Goal: Task Accomplishment & Management: Complete application form

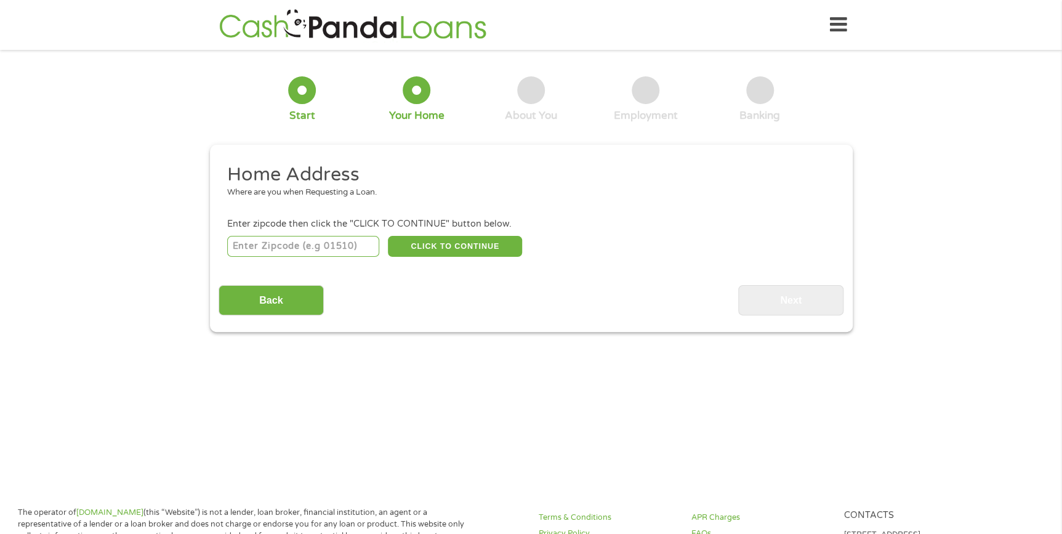
click at [269, 250] on input "number" at bounding box center [303, 246] width 152 height 21
click at [291, 248] on input "76039" at bounding box center [303, 246] width 152 height 21
type input "76021"
click at [474, 248] on button "CLICK TO CONTINUE" at bounding box center [455, 246] width 134 height 21
type input "76021"
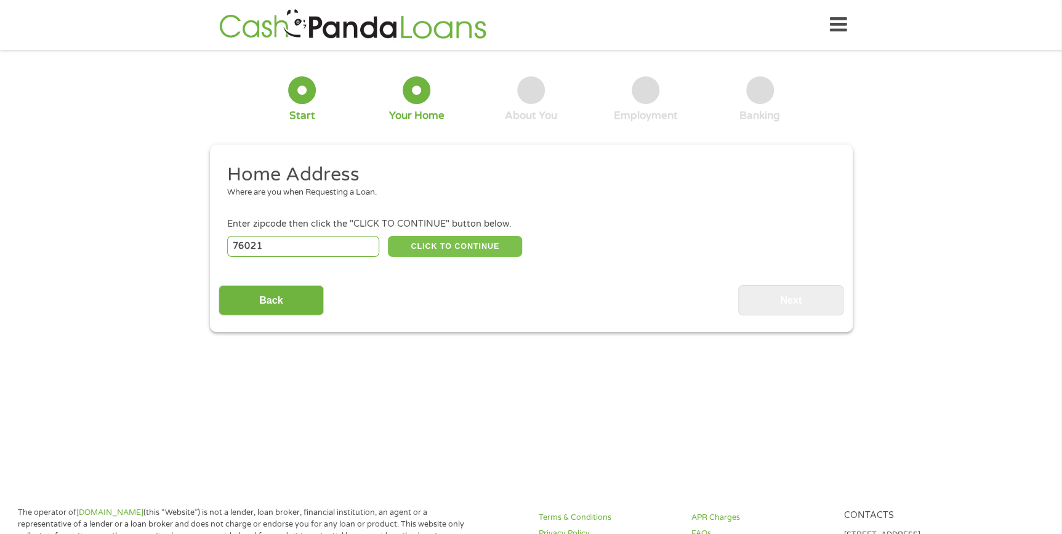
type input "[GEOGRAPHIC_DATA]"
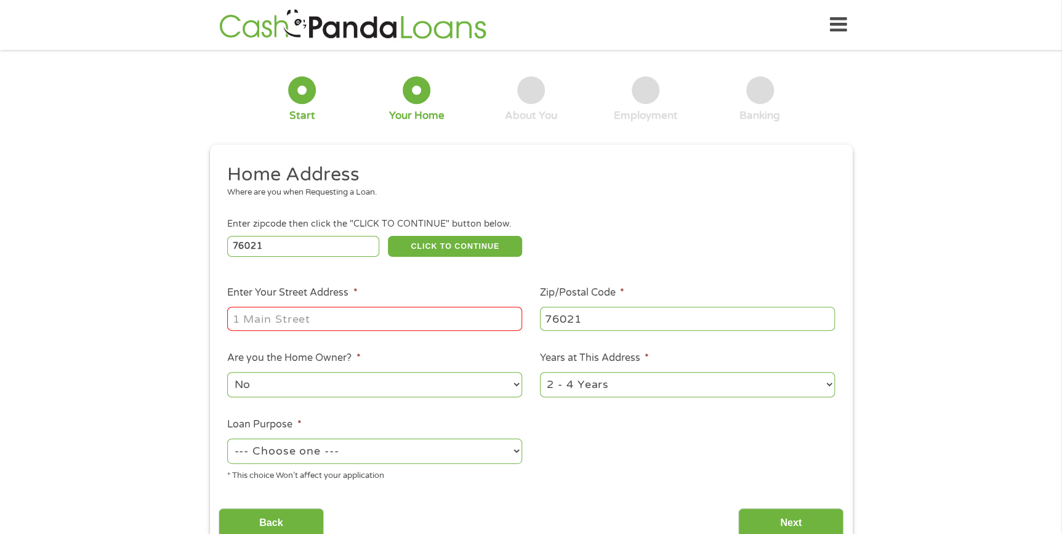
click at [274, 313] on input "Enter Your Street Address *" at bounding box center [374, 318] width 295 height 23
type input "[STREET_ADDRESS]"
click at [414, 379] on select "No Yes" at bounding box center [374, 384] width 295 height 25
click at [648, 444] on ul "Home Address Where are you when Requesting a Loan. Enter zipcode then click the…" at bounding box center [531, 327] width 625 height 329
drag, startPoint x: 299, startPoint y: 453, endPoint x: 357, endPoint y: 456, distance: 58.0
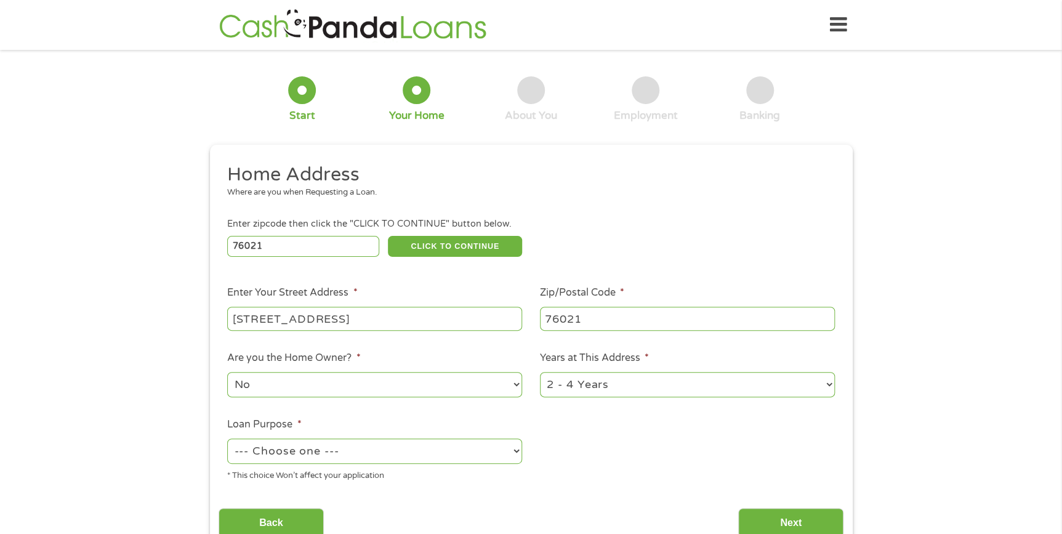
click at [299, 453] on select "--- Choose one --- Pay Bills Debt Consolidation Home Improvement Major Purchase…" at bounding box center [374, 450] width 295 height 25
select select "debtconsolidation"
click at [227, 438] on select "--- Choose one --- Pay Bills Debt Consolidation Home Improvement Major Purchase…" at bounding box center [374, 450] width 295 height 25
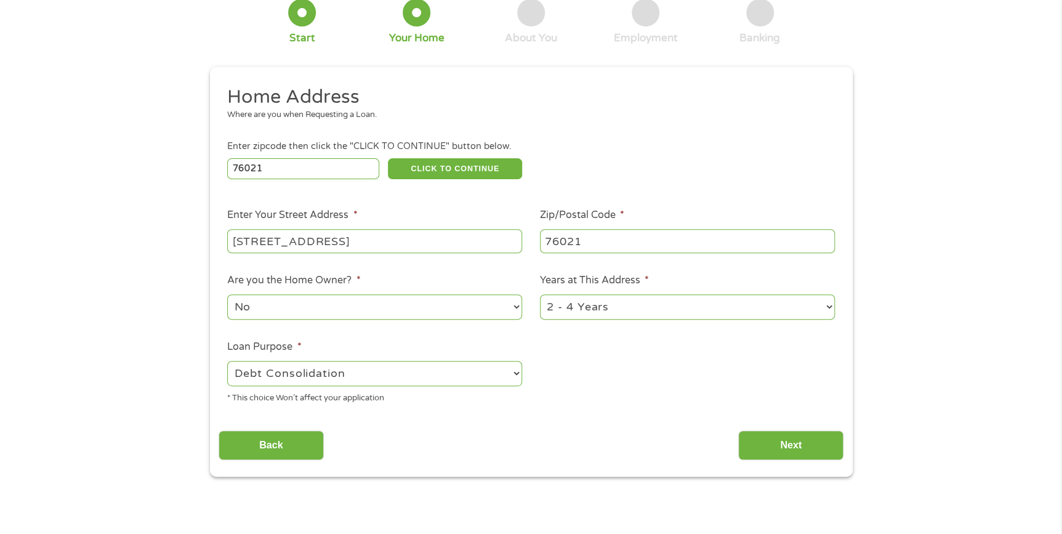
scroll to position [167, 0]
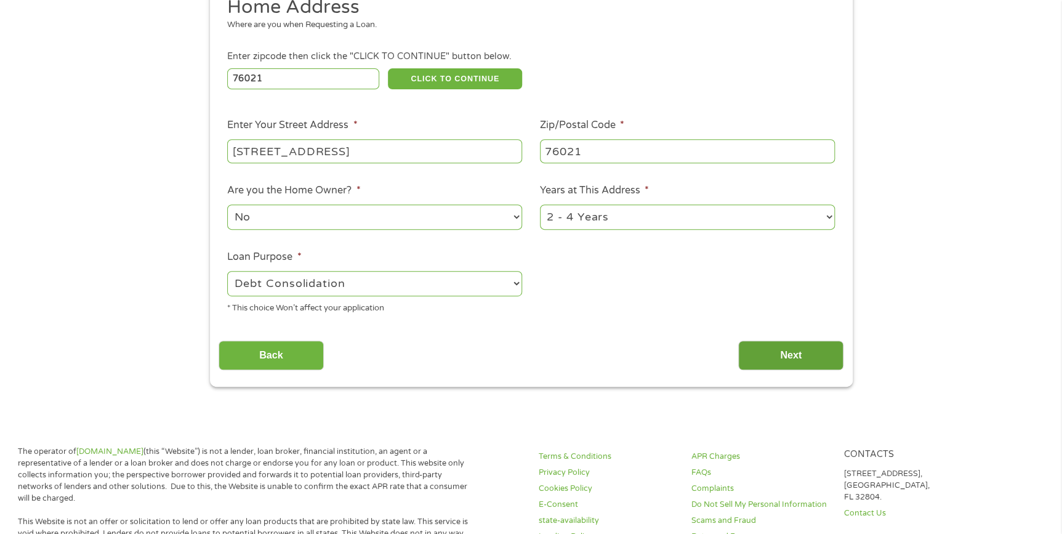
click at [786, 354] on input "Next" at bounding box center [790, 356] width 105 height 30
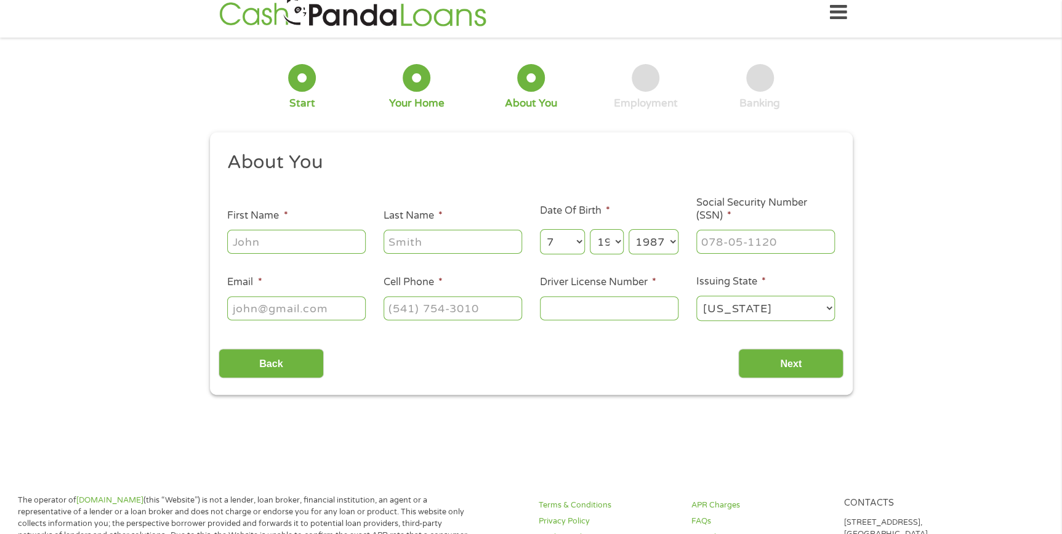
scroll to position [0, 0]
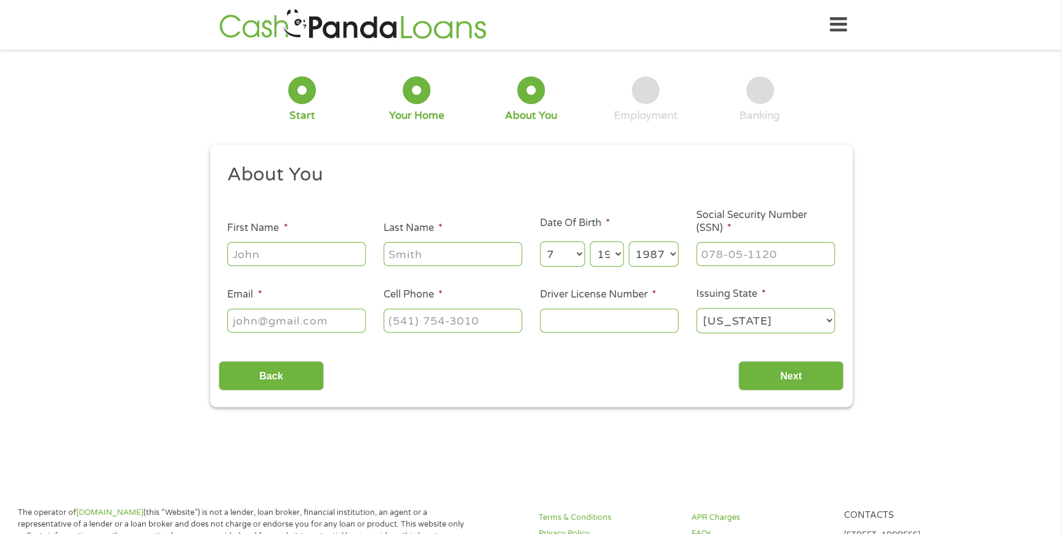
click at [268, 259] on input "First Name *" at bounding box center [296, 253] width 139 height 23
type input "[PERSON_NAME]"
type input "Brown"
type input "[EMAIL_ADDRESS][DOMAIN_NAME]"
drag, startPoint x: 519, startPoint y: 320, endPoint x: 365, endPoint y: 318, distance: 154.0
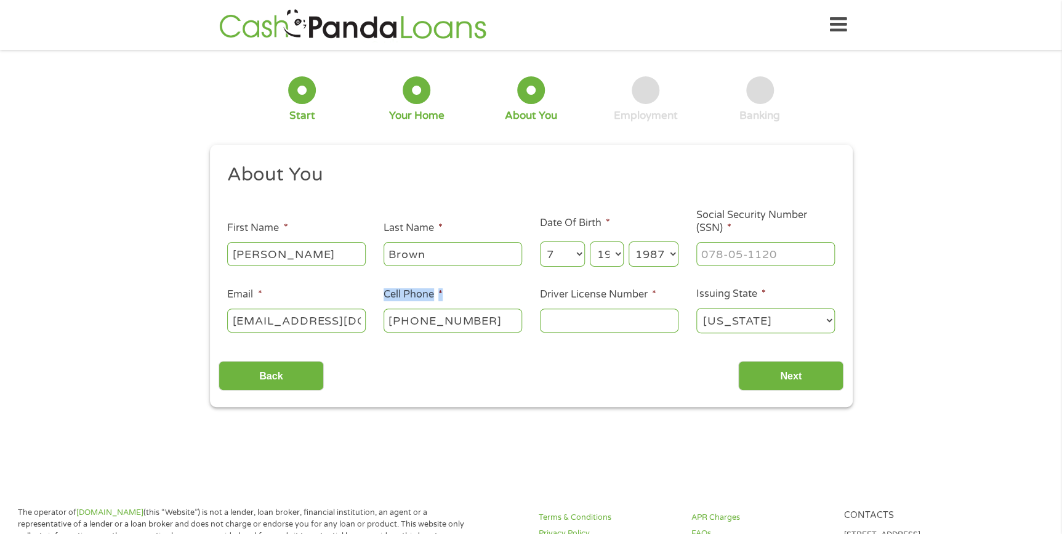
click at [365, 318] on ul "About You This field is hidden when viewing the form Title * --- Choose one ---…" at bounding box center [531, 254] width 625 height 182
click at [482, 322] on input "[PHONE_NUMBER]" at bounding box center [453, 319] width 139 height 23
drag, startPoint x: 474, startPoint y: 324, endPoint x: 463, endPoint y: 323, distance: 11.2
click at [474, 323] on input "[PHONE_NUMBER]" at bounding box center [453, 319] width 139 height 23
click at [393, 318] on input "[PHONE_NUMBER]" at bounding box center [453, 319] width 139 height 23
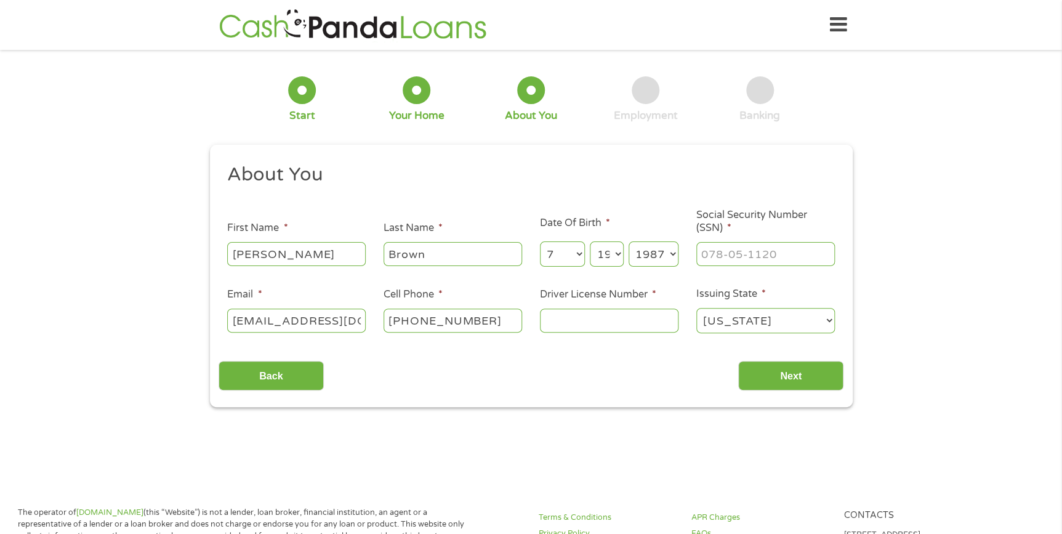
type input "[PHONE_NUMBER]"
click at [573, 321] on input "Driver License Number *" at bounding box center [609, 319] width 139 height 23
type input "911"
click at [729, 325] on select "[US_STATE] [US_STATE] [US_STATE] [US_STATE] [US_STATE] [US_STATE] [US_STATE] [U…" at bounding box center [765, 320] width 139 height 25
select select "[US_STATE]"
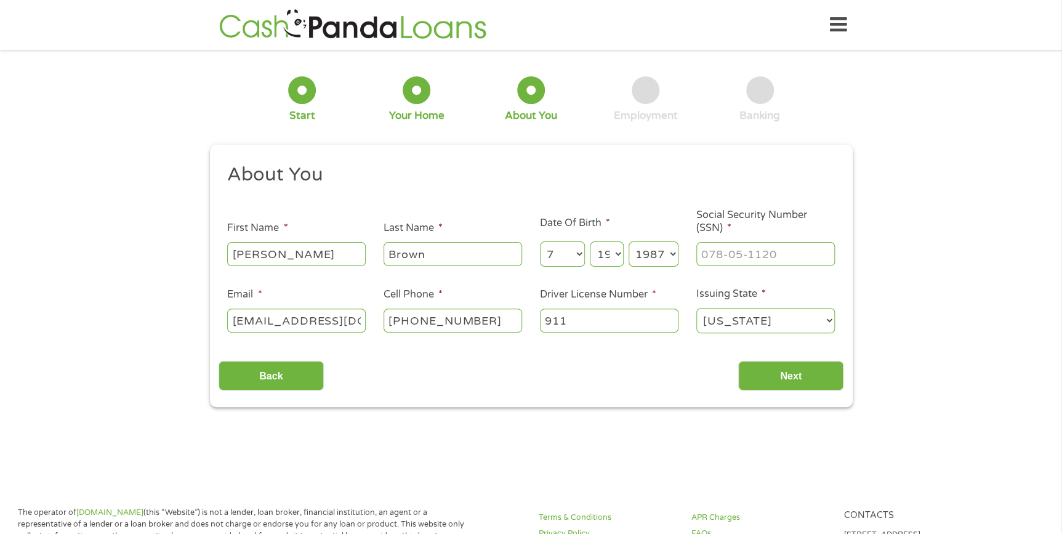
click at [696, 308] on select "[US_STATE] [US_STATE] [US_STATE] [US_STATE] [US_STATE] [US_STATE] [US_STATE] [U…" at bounding box center [765, 320] width 139 height 25
click at [706, 252] on input "___-__-____" at bounding box center [765, 253] width 139 height 23
type input "431-65-9235"
click at [583, 318] on input "911" at bounding box center [609, 319] width 139 height 23
type input "911789951"
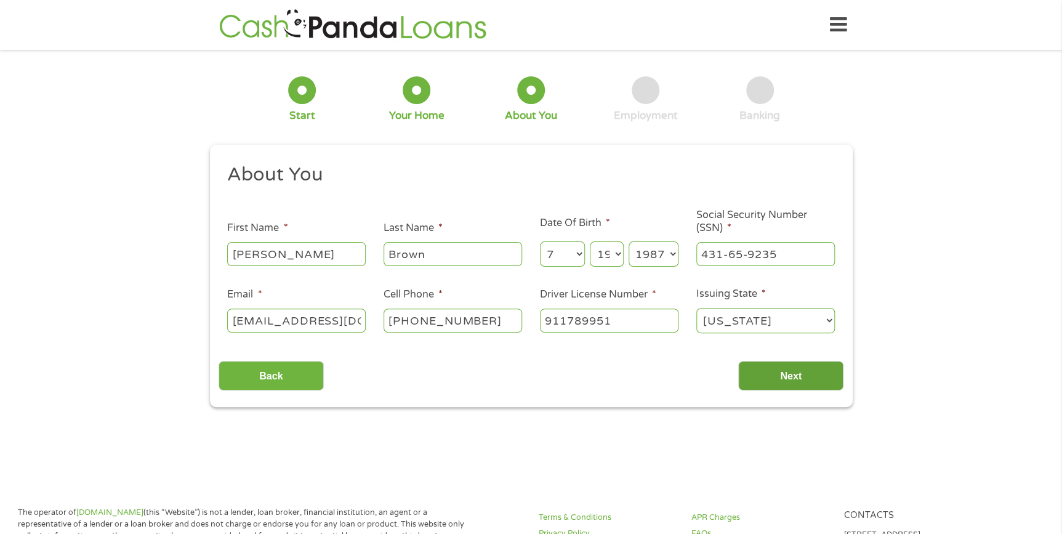
click at [777, 377] on input "Next" at bounding box center [790, 376] width 105 height 30
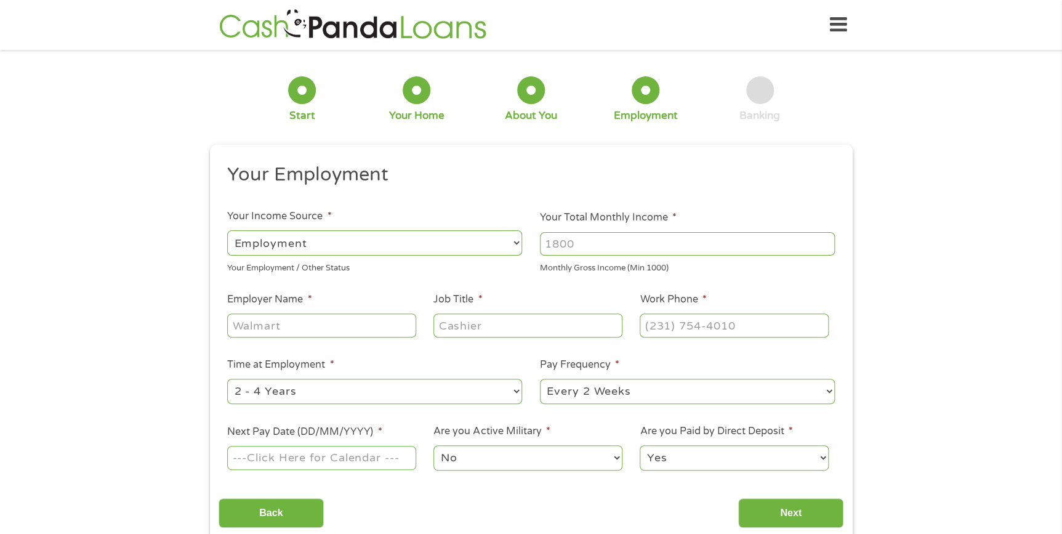
click at [351, 242] on select "--- Choose one --- Employment [DEMOGRAPHIC_DATA] Benefits" at bounding box center [374, 242] width 295 height 25
click at [227, 230] on select "--- Choose one --- Employment [DEMOGRAPHIC_DATA] Benefits" at bounding box center [374, 242] width 295 height 25
click at [249, 326] on input "Employer Name *" at bounding box center [321, 324] width 188 height 23
type input "t"
type input "[US_STATE] ONCOLOGY"
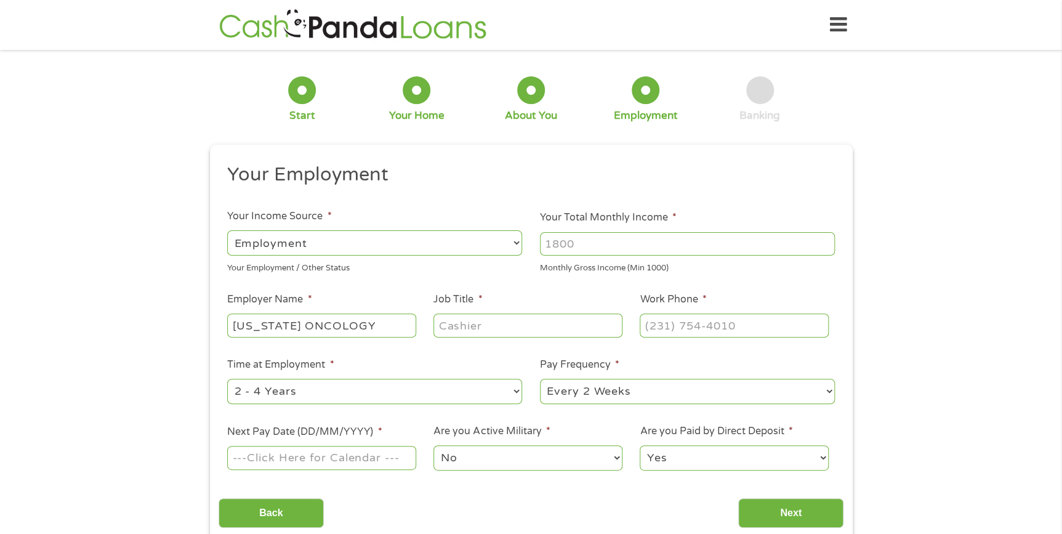
click at [458, 324] on input "Job Title *" at bounding box center [527, 324] width 188 height 23
type input "NEW PATIENT COORDINATOR SR"
click at [652, 320] on input "(___) ___-____" at bounding box center [734, 324] width 188 height 23
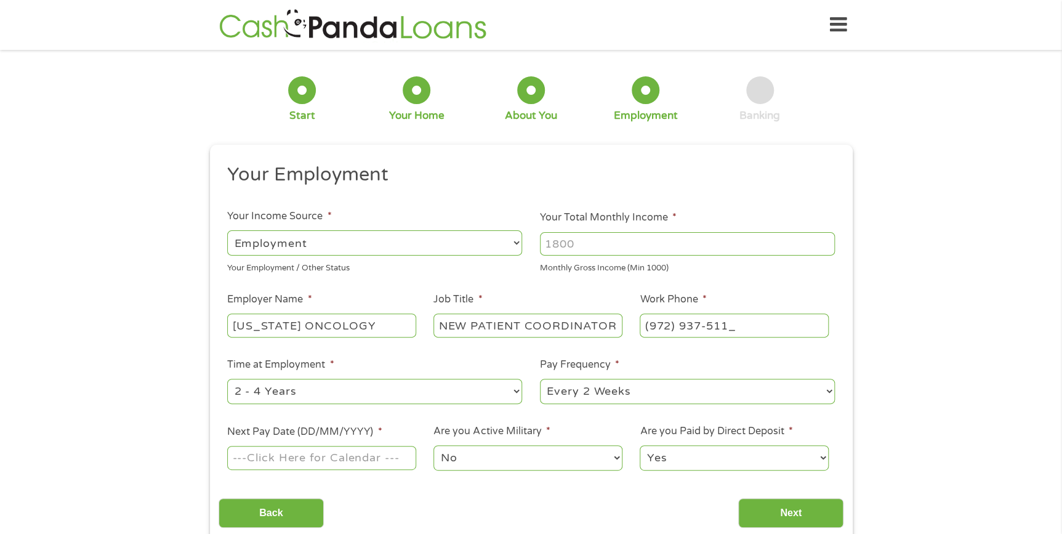
type input "[PHONE_NUMBER]"
click at [607, 250] on input "Your Total Monthly Income *" at bounding box center [687, 243] width 295 height 23
type input "1"
type input "2700"
drag, startPoint x: 708, startPoint y: 201, endPoint x: 704, endPoint y: 214, distance: 13.6
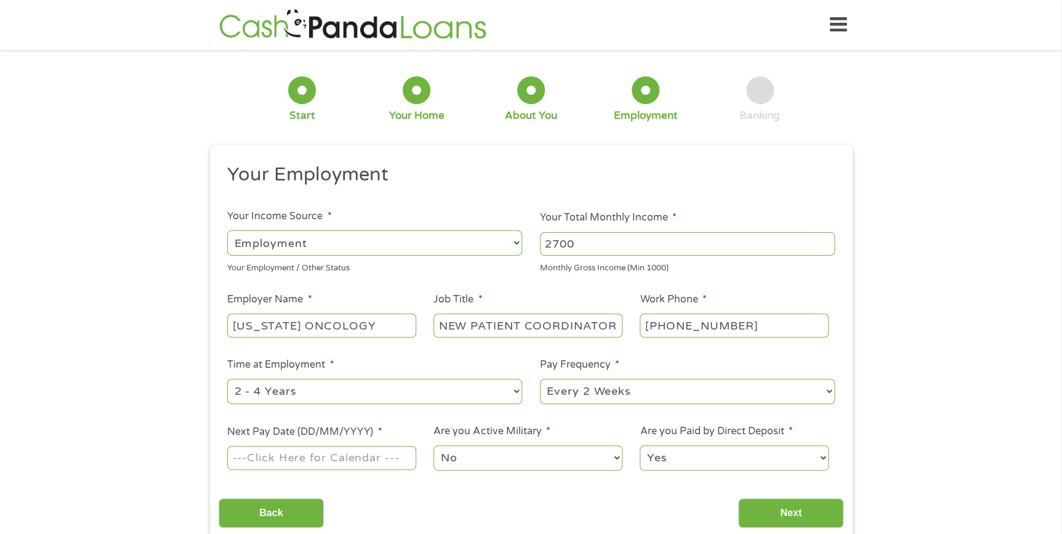
click at [707, 201] on ul "Your Employment Your Income Source * --- Choose one --- Employment [DEMOGRAPHIC…" at bounding box center [531, 322] width 625 height 319
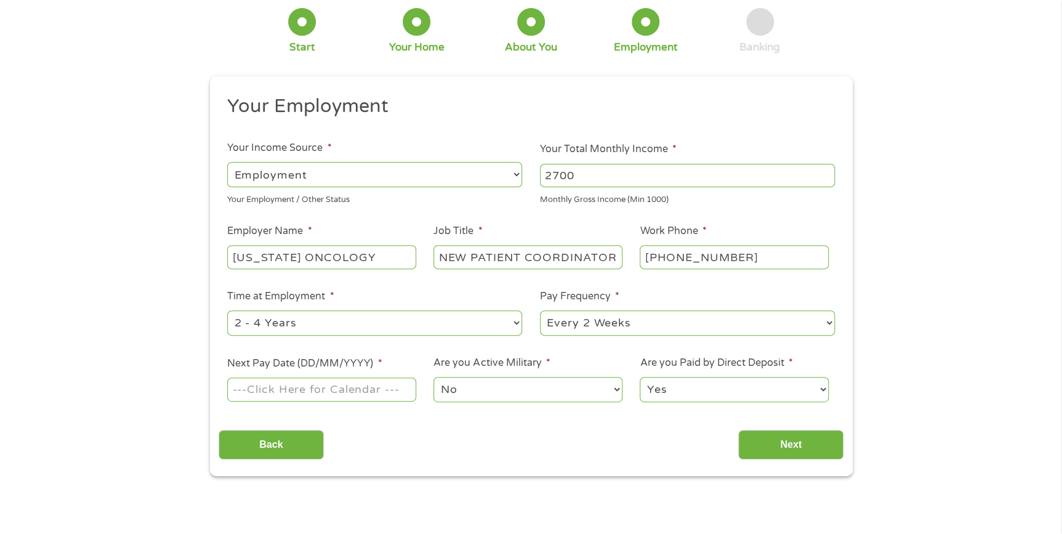
scroll to position [111, 0]
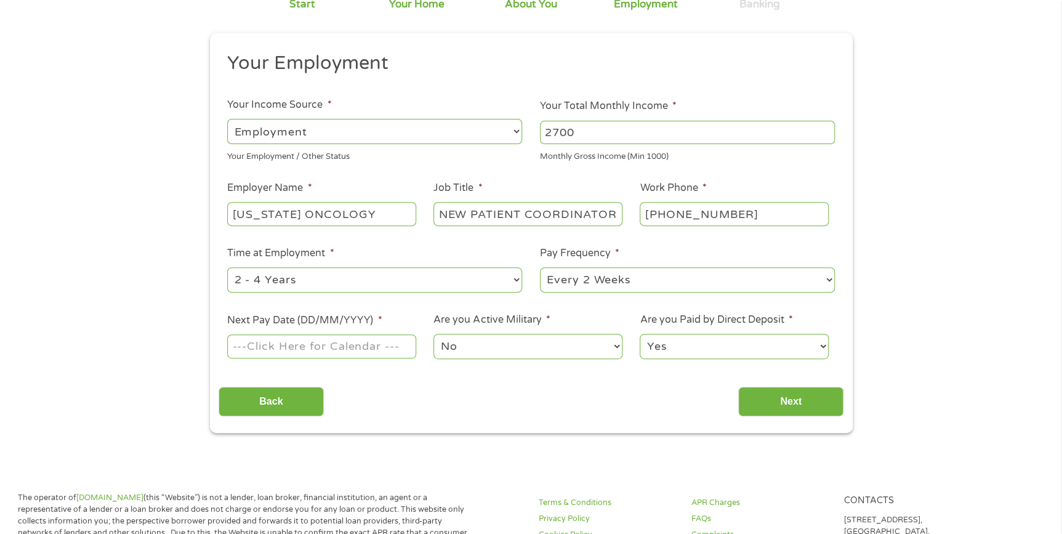
click at [616, 281] on select "--- Choose one --- Every 2 Weeks Every Week Monthly Semi-Monthly" at bounding box center [687, 279] width 295 height 25
select select "monthly"
click at [540, 267] on select "--- Choose one --- Every 2 Weeks Every Week Monthly Semi-Monthly" at bounding box center [687, 279] width 295 height 25
click at [408, 342] on input "Next Pay Date (DD/MM/YYYY) *" at bounding box center [321, 345] width 188 height 23
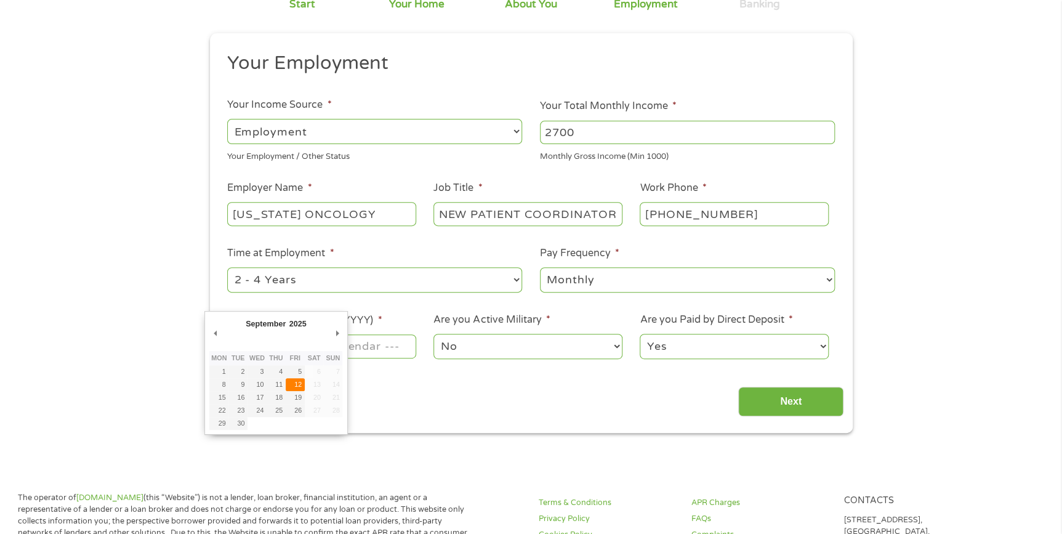
type input "[DATE]"
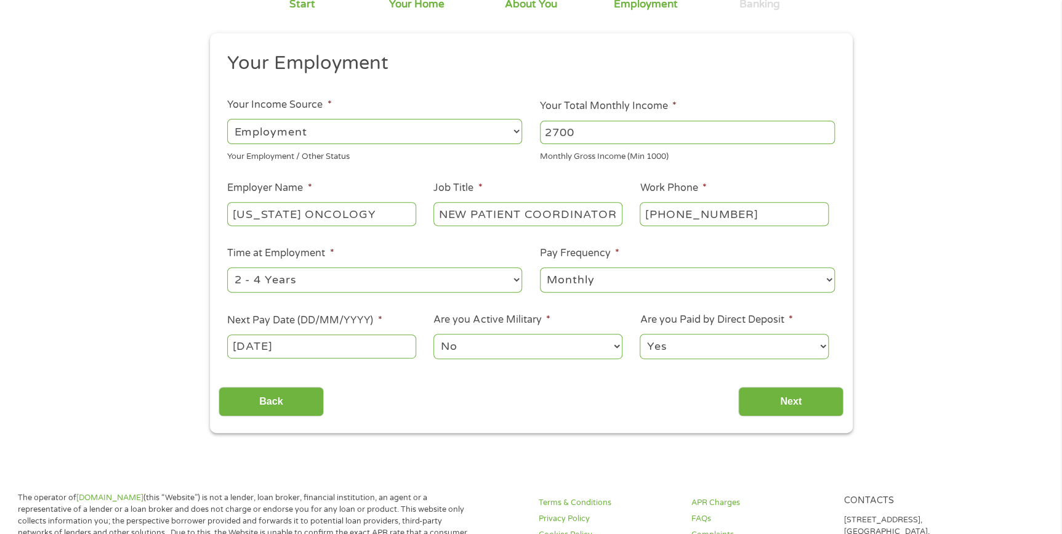
click at [319, 350] on input "[DATE]" at bounding box center [321, 345] width 188 height 23
click at [778, 398] on input "Next" at bounding box center [790, 402] width 105 height 30
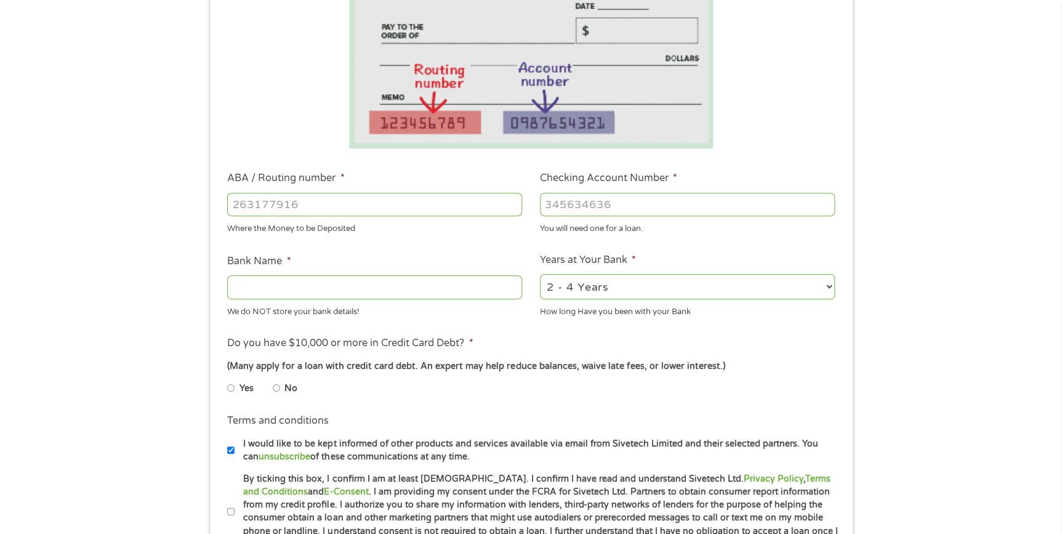
scroll to position [224, 0]
click at [278, 388] on input "No" at bounding box center [276, 389] width 7 height 20
radio input "true"
click at [250, 204] on input "ABA / Routing number *" at bounding box center [374, 205] width 295 height 23
click at [246, 284] on input "Bank Name *" at bounding box center [374, 287] width 295 height 23
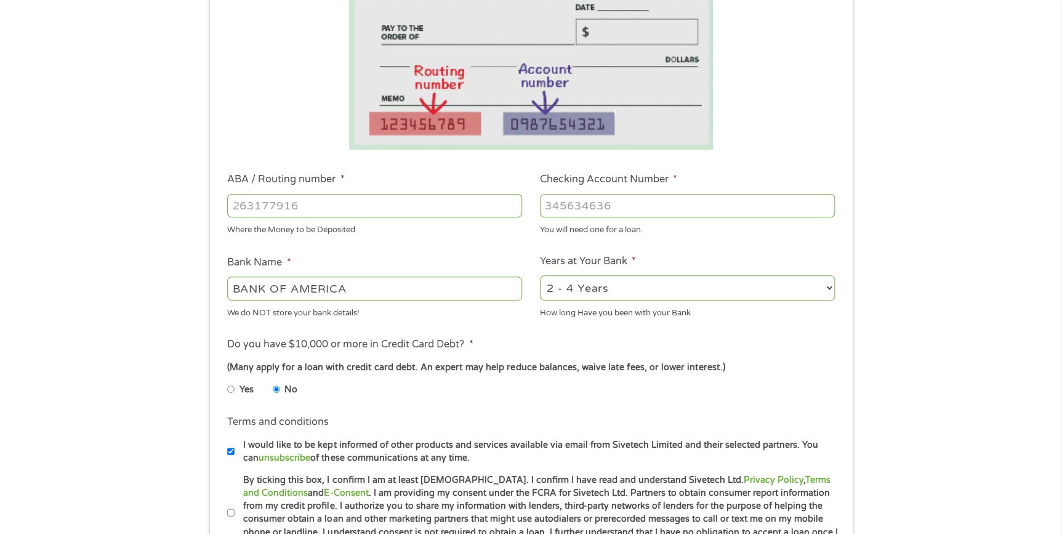
type input "BANK OF AMERICA"
click at [255, 208] on input "ABA / Routing number *" at bounding box center [374, 205] width 295 height 23
type input "111000025"
type input "BANK OF AMERICA NA"
type input "111000025"
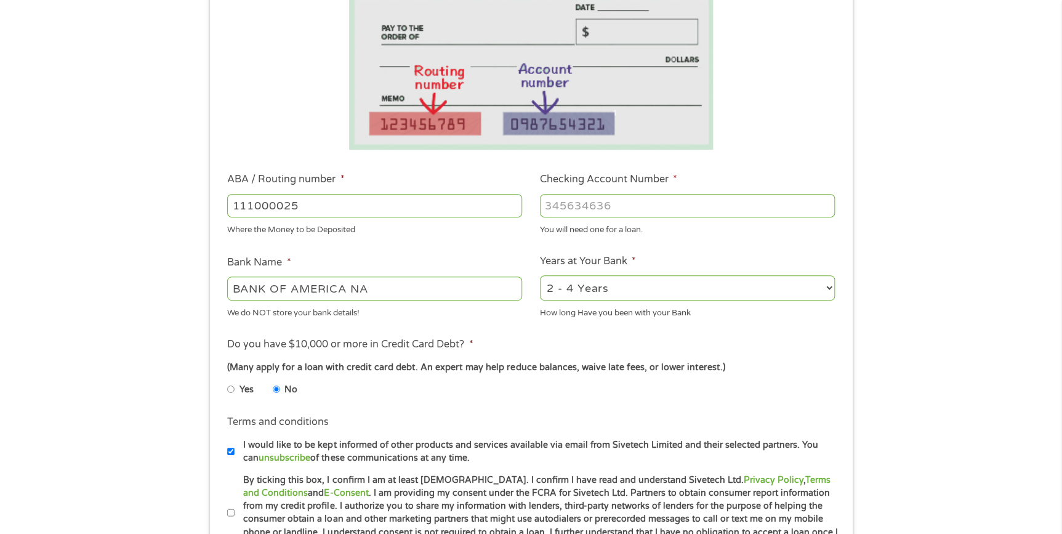
click at [561, 192] on div at bounding box center [687, 205] width 295 height 28
click at [565, 204] on input "Checking Account Number *" at bounding box center [687, 205] width 295 height 23
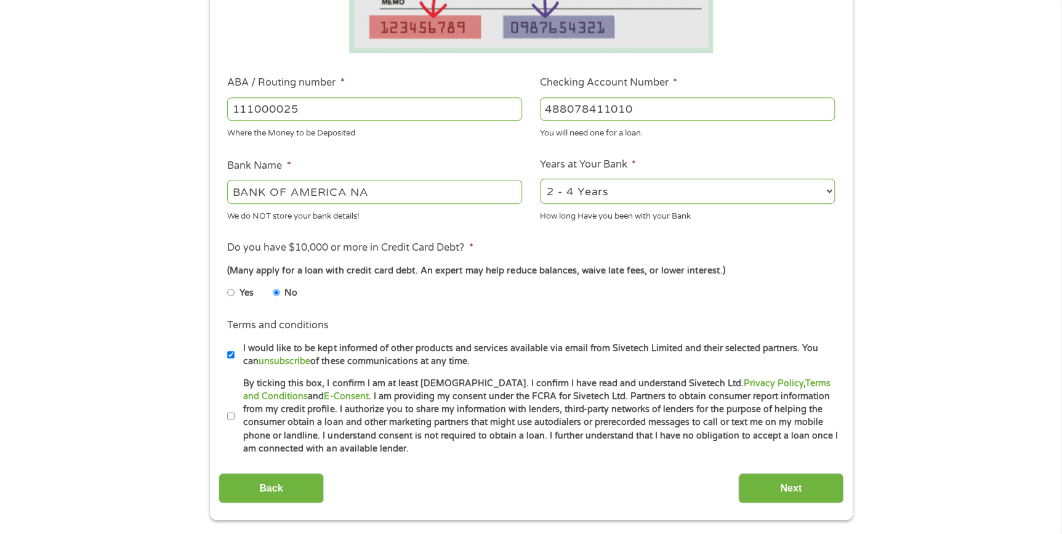
scroll to position [448, 0]
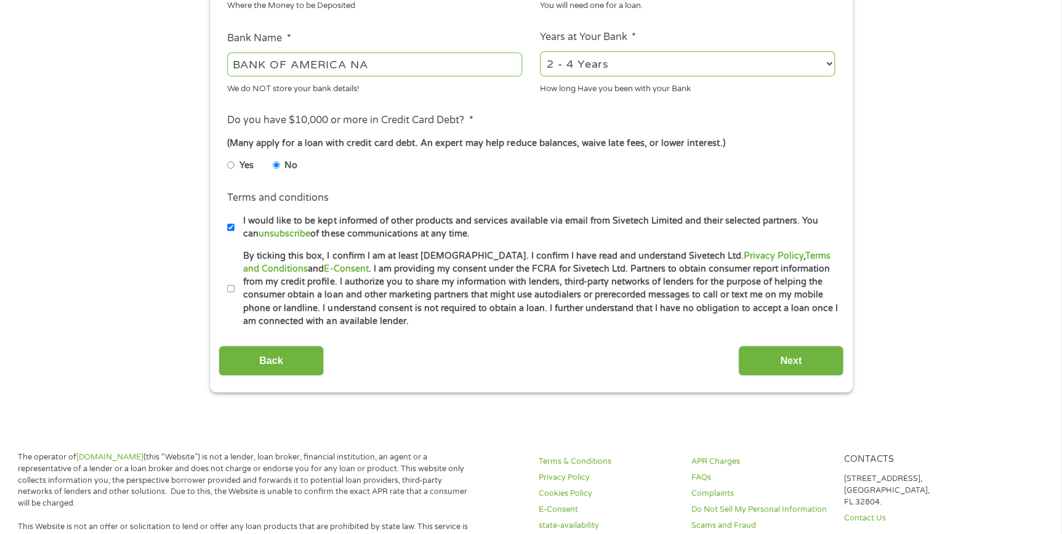
type input "488078411010"
click at [228, 288] on input "By ticking this box, I confirm I am at least [DEMOGRAPHIC_DATA]. I confirm I ha…" at bounding box center [230, 289] width 7 height 20
checkbox input "true"
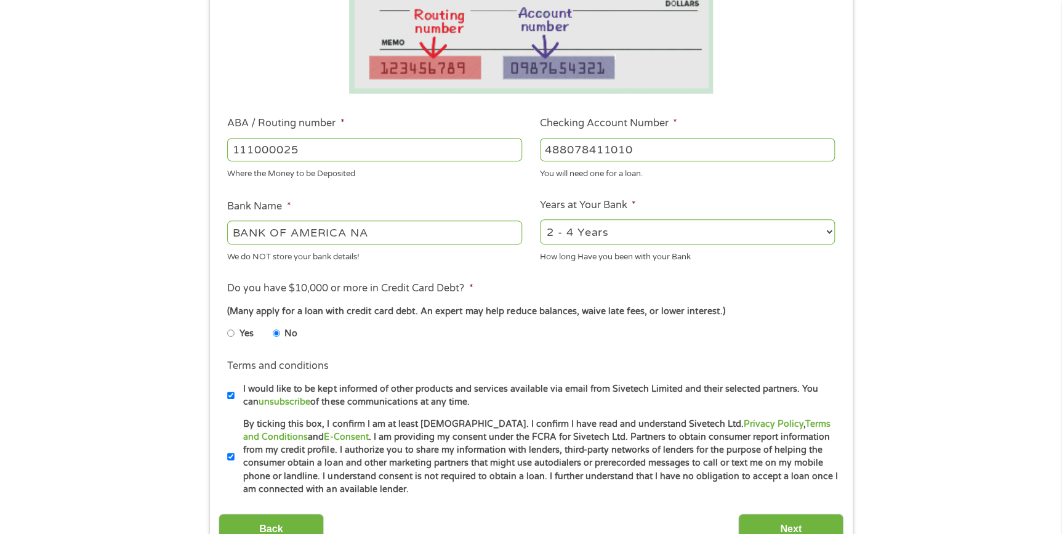
scroll to position [504, 0]
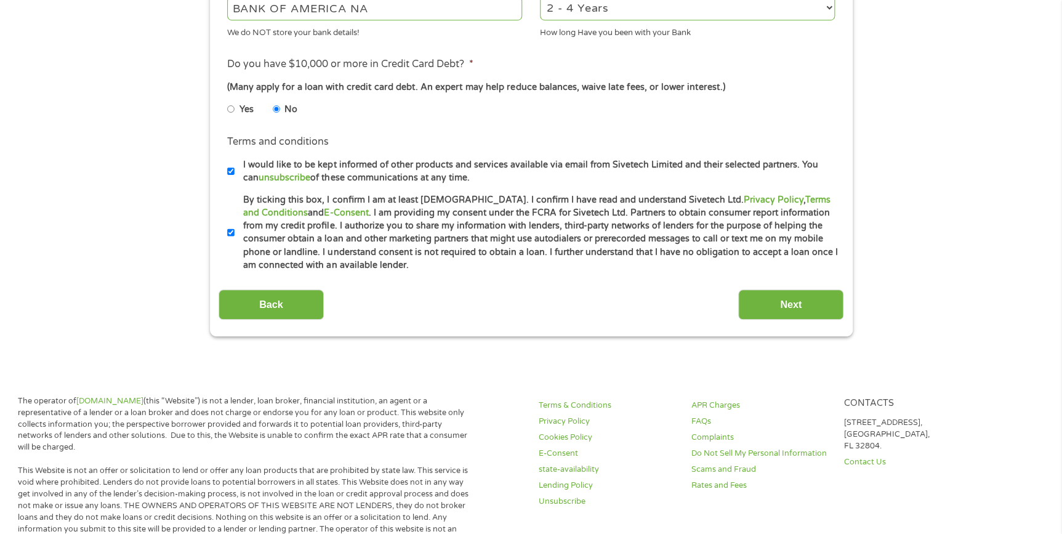
drag, startPoint x: 788, startPoint y: 306, endPoint x: 663, endPoint y: 324, distance: 126.3
click at [788, 306] on input "Next" at bounding box center [790, 304] width 105 height 30
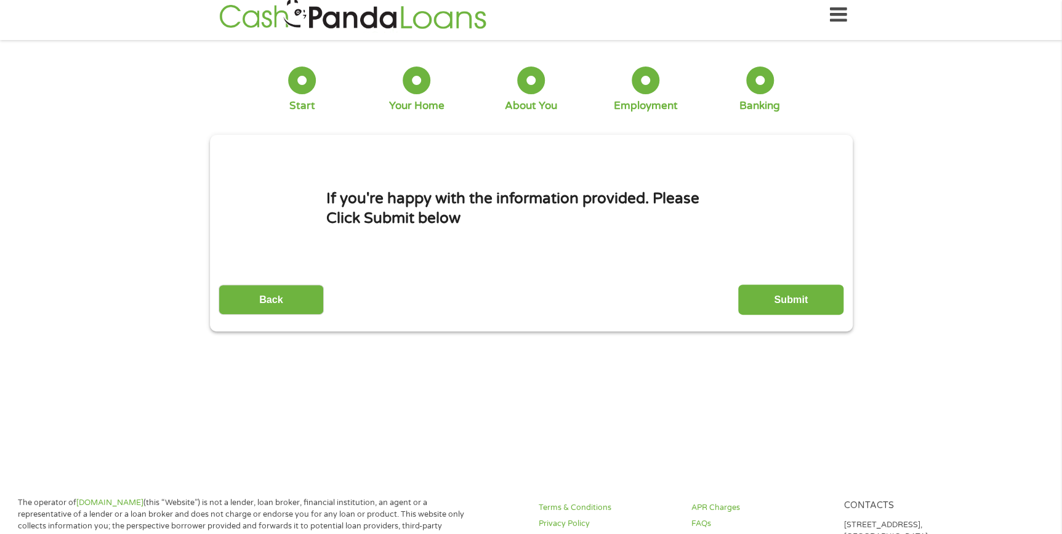
scroll to position [0, 0]
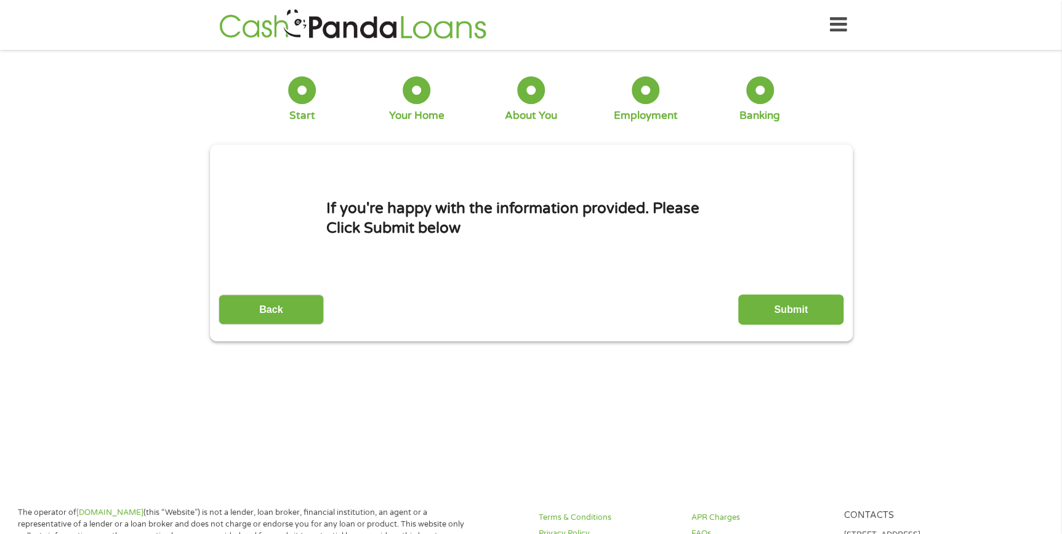
click at [306, 92] on div at bounding box center [302, 90] width 28 height 28
click at [537, 92] on div at bounding box center [531, 90] width 28 height 28
click at [274, 300] on input "Back" at bounding box center [271, 309] width 105 height 30
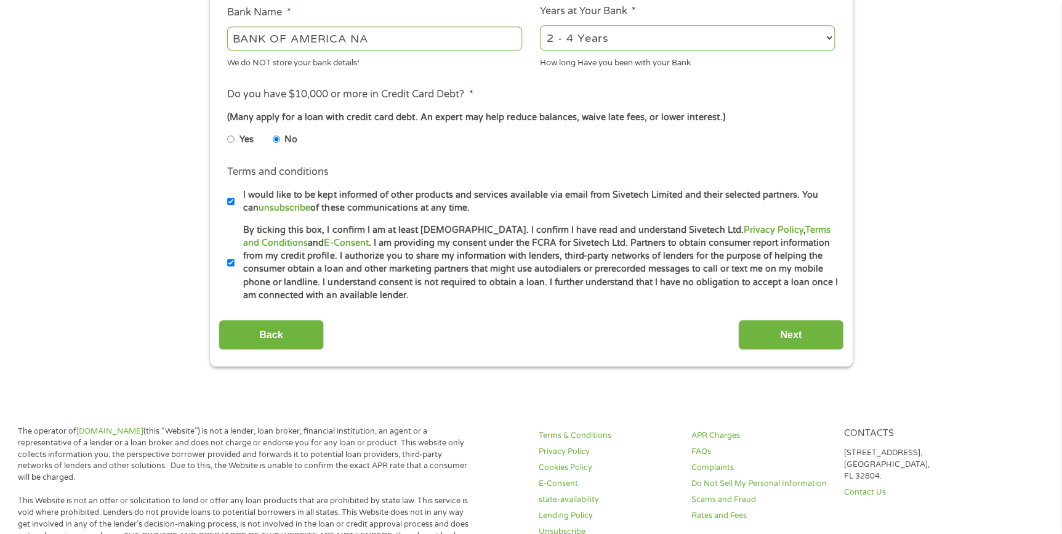
scroll to position [560, 0]
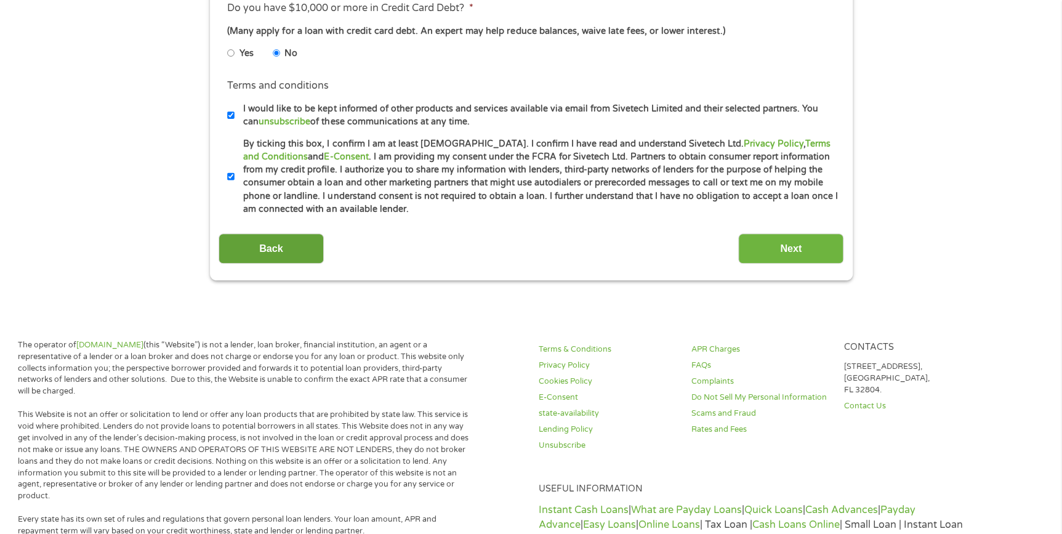
click at [268, 252] on input "Back" at bounding box center [271, 248] width 105 height 30
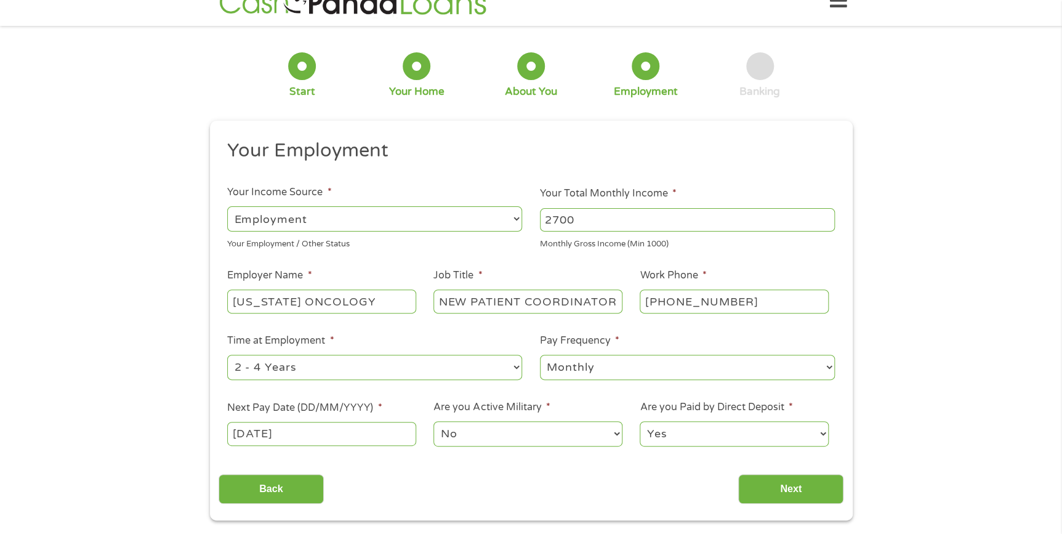
scroll to position [0, 0]
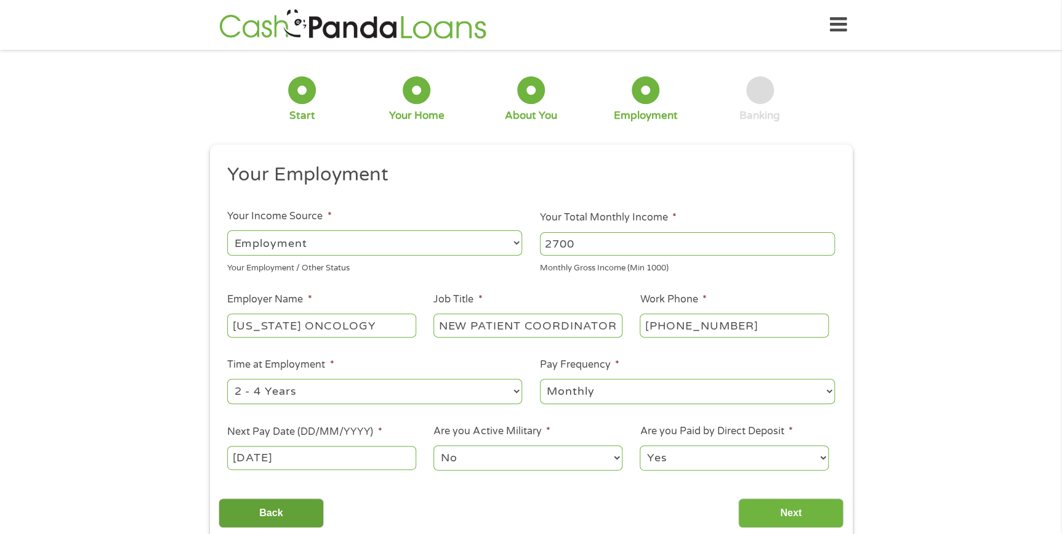
click at [265, 509] on input "Back" at bounding box center [271, 513] width 105 height 30
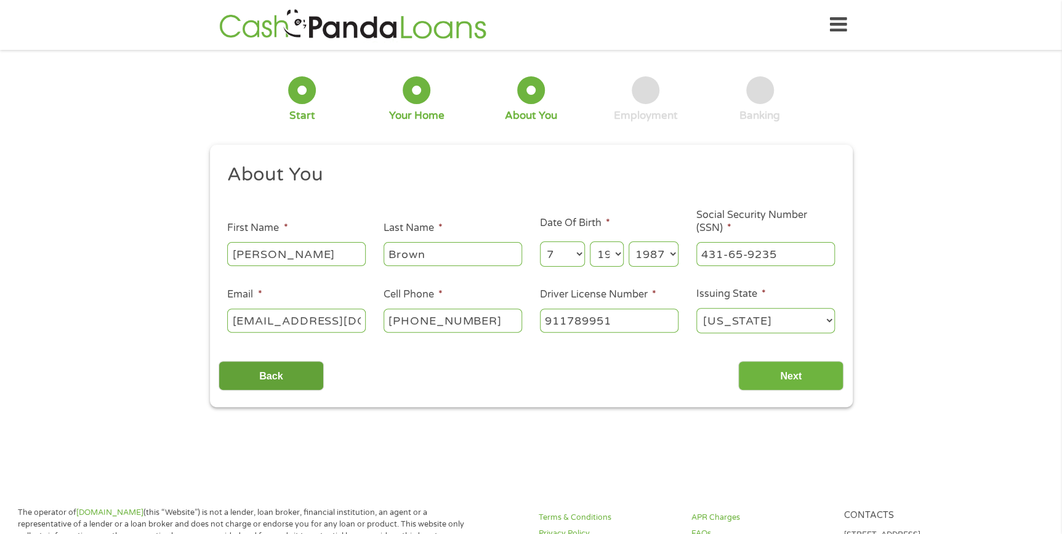
click at [294, 376] on input "Back" at bounding box center [271, 376] width 105 height 30
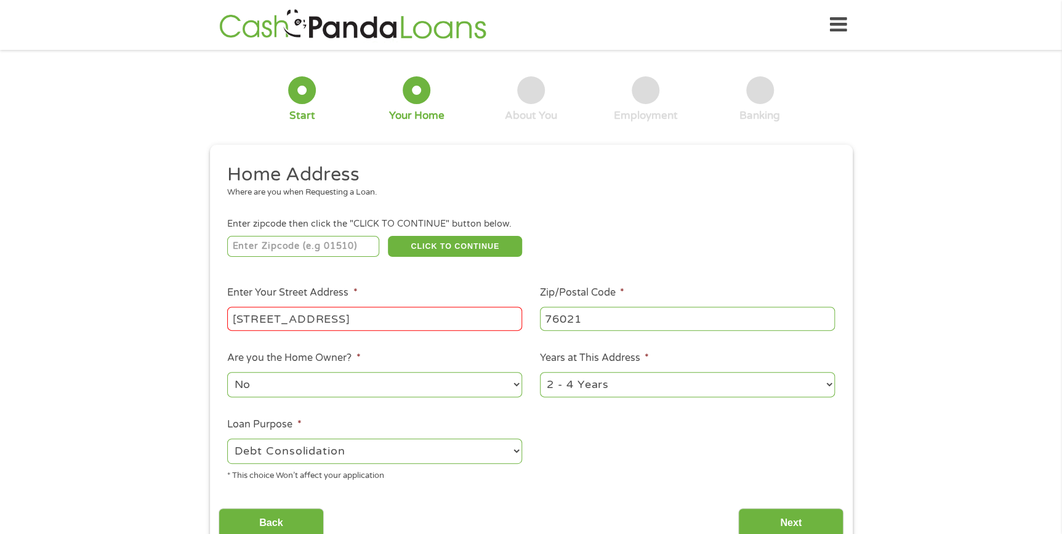
click at [384, 320] on input "[STREET_ADDRESS]" at bounding box center [374, 318] width 295 height 23
click at [437, 280] on ul "Home Address Where are you when Requesting a Loan. Enter zipcode then click the…" at bounding box center [531, 327] width 625 height 329
click at [376, 319] on input "[STREET_ADDRESS]" at bounding box center [374, 318] width 295 height 23
type input "[STREET_ADDRESS]"
click at [605, 214] on ul "Home Address Where are you when Requesting a Loan. Enter zipcode then click the…" at bounding box center [531, 327] width 625 height 329
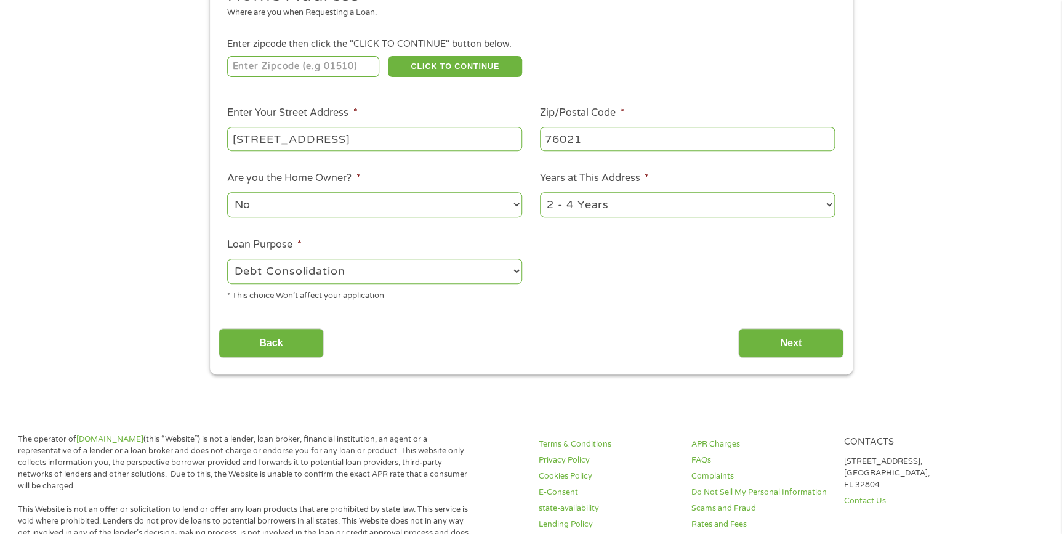
scroll to position [224, 0]
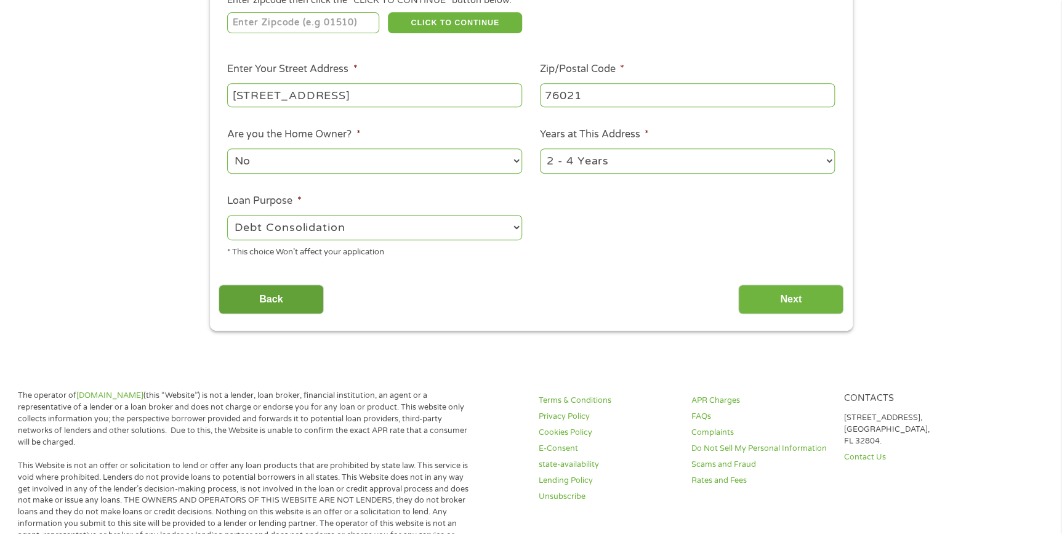
click at [283, 303] on input "Back" at bounding box center [271, 299] width 105 height 30
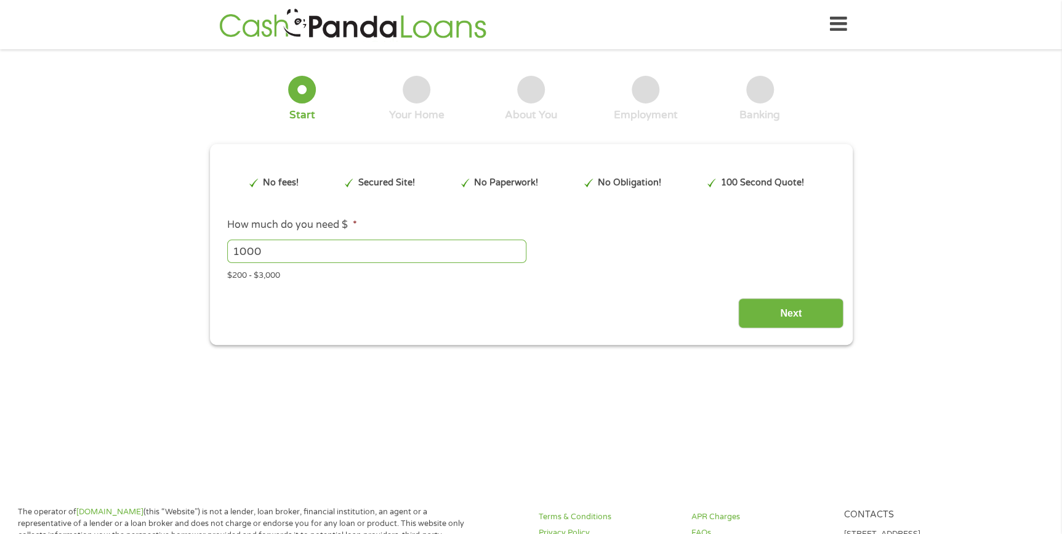
scroll to position [0, 0]
click at [287, 252] on input "1000" at bounding box center [376, 251] width 299 height 23
click at [518, 254] on input "999" at bounding box center [376, 251] width 299 height 23
click at [518, 254] on input "998" at bounding box center [376, 251] width 299 height 23
click at [517, 254] on input "997" at bounding box center [376, 251] width 299 height 23
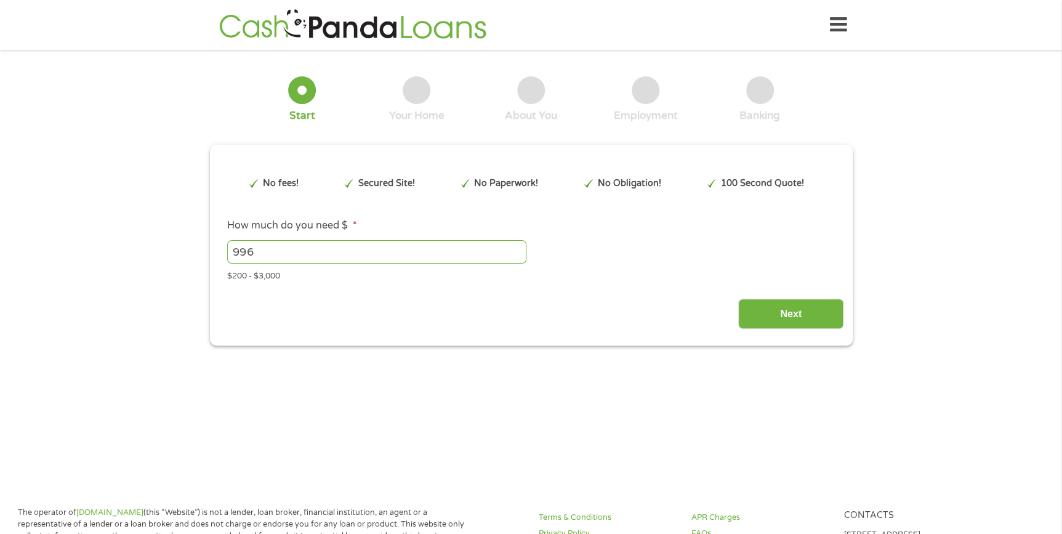
click at [517, 254] on input "996" at bounding box center [376, 251] width 299 height 23
click at [517, 254] on input "984" at bounding box center [376, 251] width 299 height 23
click at [517, 254] on input "983" at bounding box center [376, 251] width 299 height 23
click at [517, 254] on input "982" at bounding box center [376, 251] width 299 height 23
click at [517, 254] on input "981" at bounding box center [376, 251] width 299 height 23
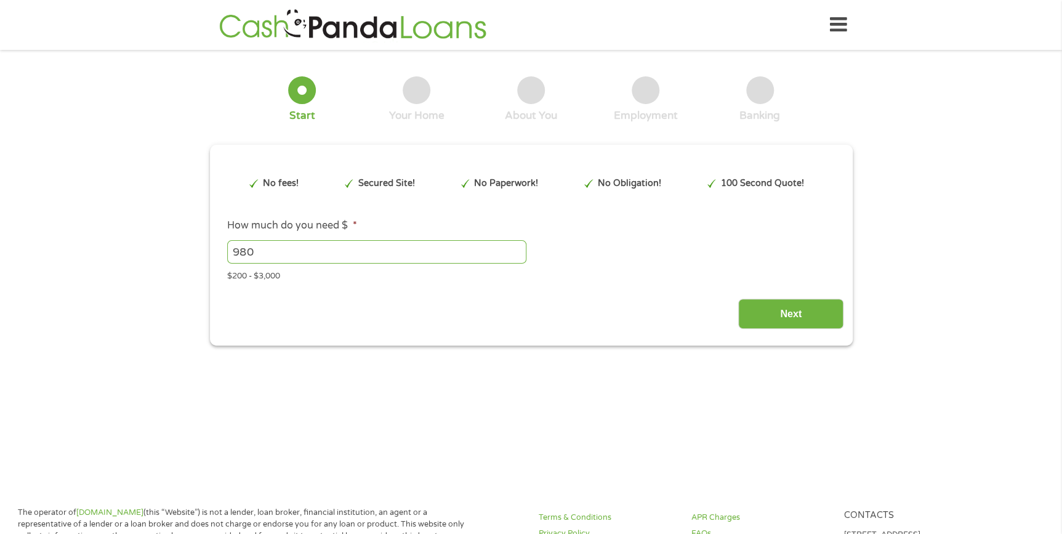
click at [517, 255] on input "980" at bounding box center [376, 251] width 299 height 23
click at [517, 255] on input "979" at bounding box center [376, 251] width 299 height 23
click at [517, 255] on input "978" at bounding box center [376, 251] width 299 height 23
click at [517, 255] on input "977" at bounding box center [376, 251] width 299 height 23
click at [517, 255] on input "976" at bounding box center [376, 251] width 299 height 23
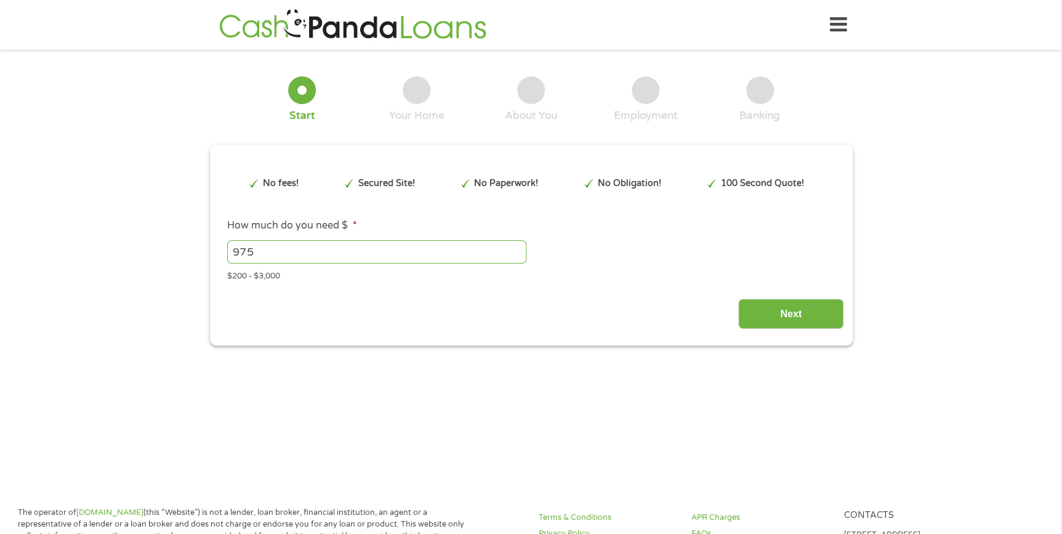
click at [517, 255] on input "975" at bounding box center [376, 251] width 299 height 23
click at [517, 256] on input "974" at bounding box center [376, 251] width 299 height 23
click at [517, 256] on input "973" at bounding box center [376, 251] width 299 height 23
click at [517, 256] on input "972" at bounding box center [376, 251] width 299 height 23
click at [517, 256] on input "971" at bounding box center [376, 251] width 299 height 23
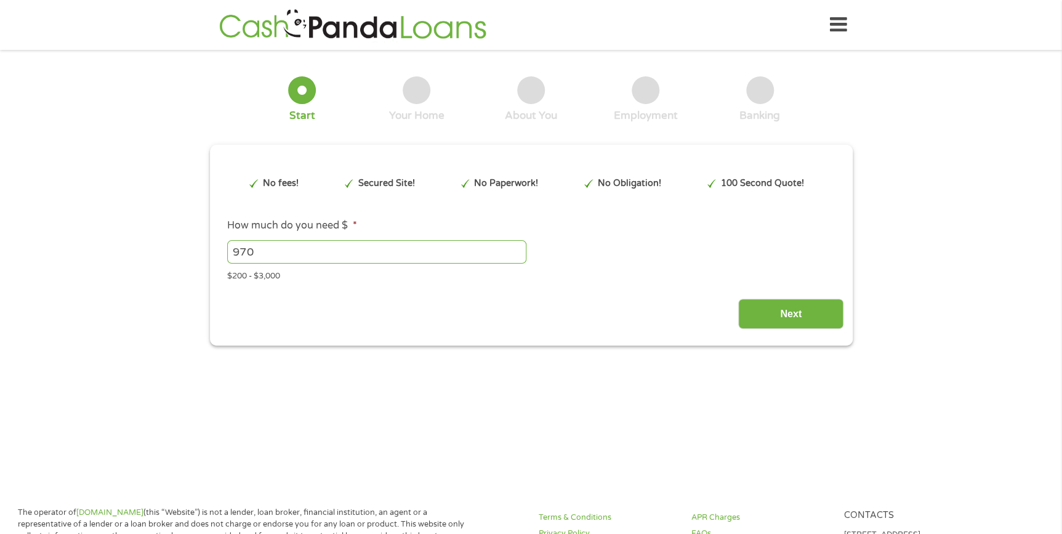
click at [517, 256] on input "970" at bounding box center [376, 251] width 299 height 23
click at [517, 256] on input "969" at bounding box center [376, 251] width 299 height 23
click at [517, 256] on input "968" at bounding box center [376, 251] width 299 height 23
click at [517, 256] on input "957" at bounding box center [376, 251] width 299 height 23
click at [517, 256] on input "956" at bounding box center [376, 251] width 299 height 23
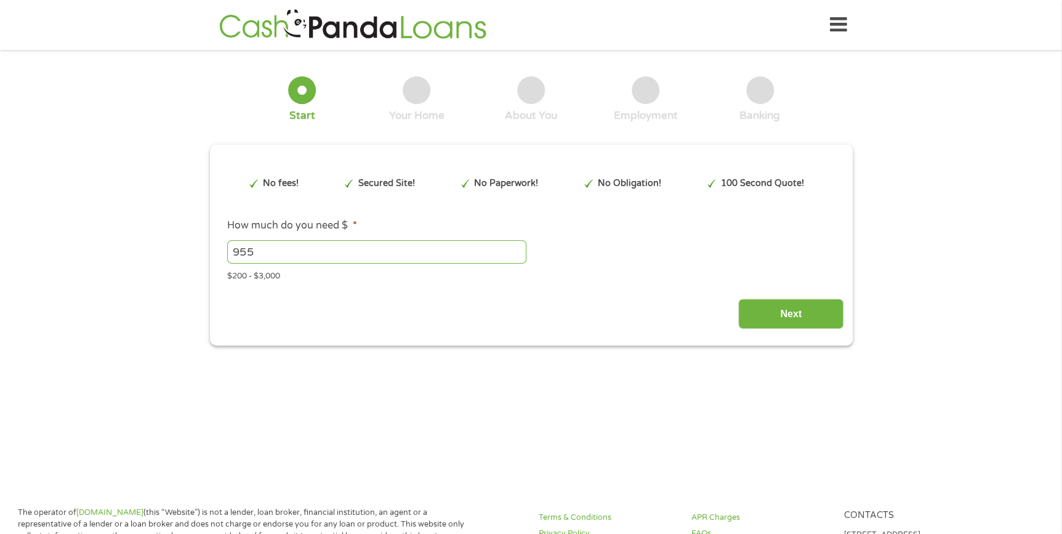
click at [517, 256] on input "955" at bounding box center [376, 251] width 299 height 23
click at [517, 256] on input "954" at bounding box center [376, 251] width 299 height 23
click at [517, 256] on input "953" at bounding box center [376, 251] width 299 height 23
click at [517, 256] on input "948" at bounding box center [376, 251] width 299 height 23
click at [517, 256] on input "947" at bounding box center [376, 251] width 299 height 23
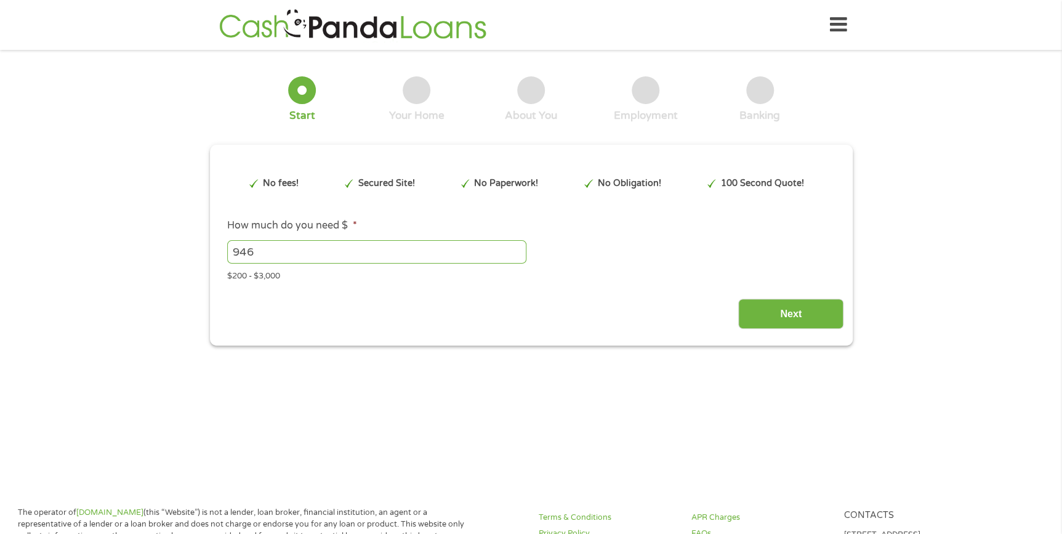
click at [517, 256] on input "946" at bounding box center [376, 251] width 299 height 23
click at [517, 256] on input "945" at bounding box center [376, 251] width 299 height 23
click at [517, 256] on input "944" at bounding box center [376, 251] width 299 height 23
click at [517, 256] on input "943" at bounding box center [376, 251] width 299 height 23
click at [517, 256] on input "942" at bounding box center [376, 251] width 299 height 23
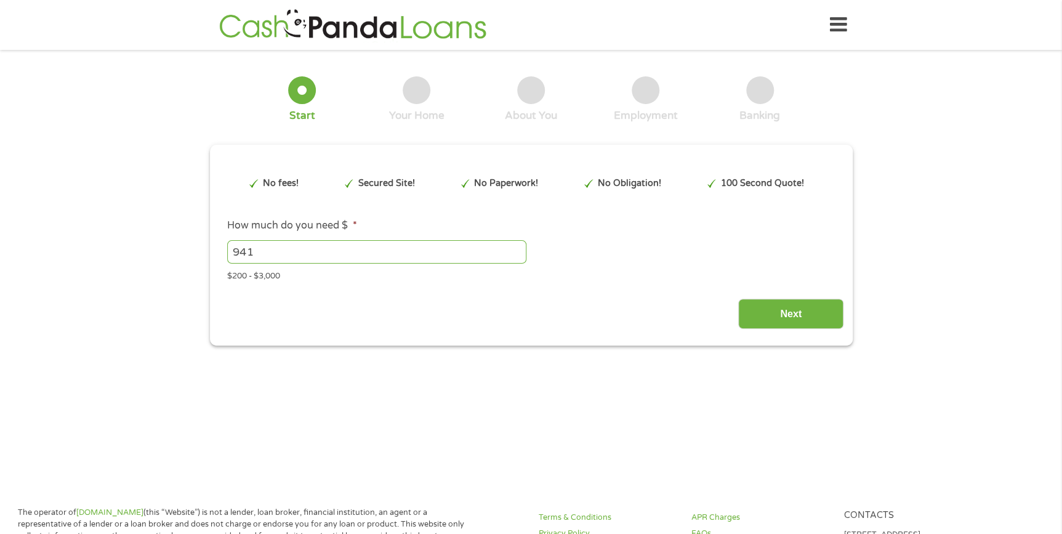
click at [517, 256] on input "941" at bounding box center [376, 251] width 299 height 23
click at [517, 256] on input "940" at bounding box center [376, 251] width 299 height 23
click at [517, 256] on input "843" at bounding box center [376, 251] width 299 height 23
click at [517, 256] on input "813" at bounding box center [376, 251] width 299 height 23
click at [518, 255] on input "810" at bounding box center [376, 251] width 299 height 23
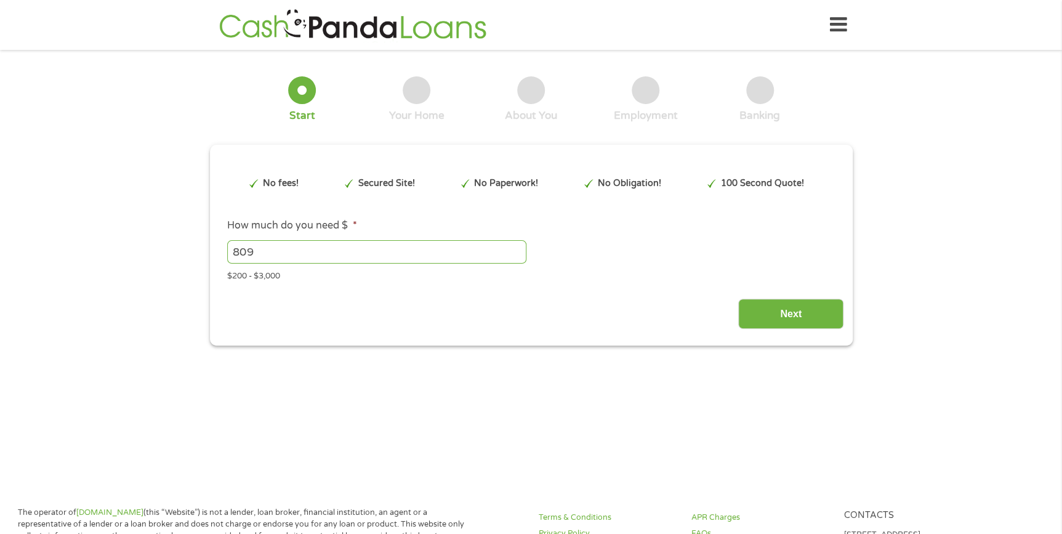
click at [518, 255] on input "809" at bounding box center [376, 251] width 299 height 23
click at [518, 255] on input "808" at bounding box center [376, 251] width 299 height 23
click at [518, 255] on input "807" at bounding box center [376, 251] width 299 height 23
click at [518, 255] on input "806" at bounding box center [376, 251] width 299 height 23
click at [518, 255] on input "805" at bounding box center [376, 251] width 299 height 23
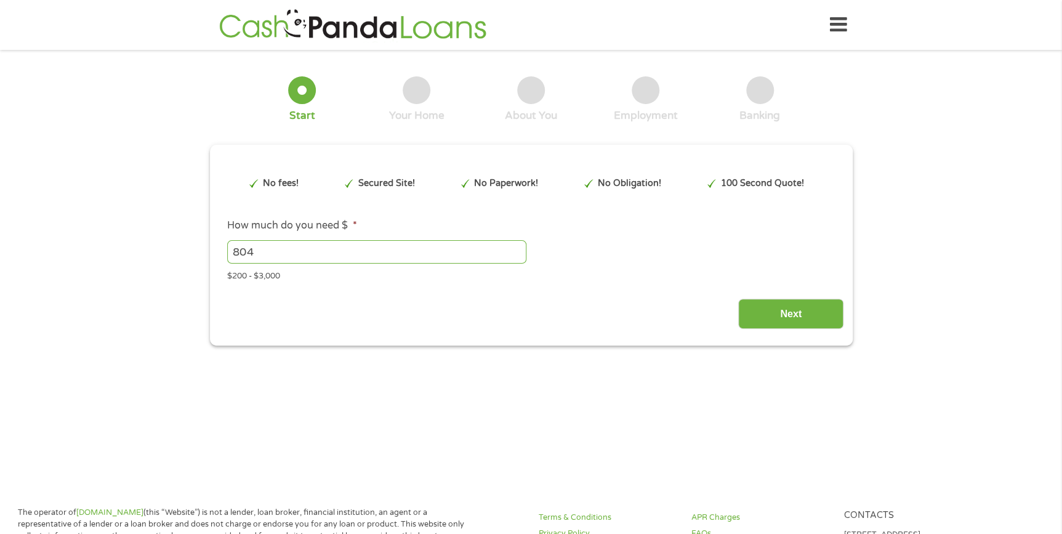
click at [516, 256] on input "804" at bounding box center [376, 251] width 299 height 23
click at [516, 256] on input "803" at bounding box center [376, 251] width 299 height 23
click at [517, 256] on input "802" at bounding box center [376, 251] width 299 height 23
click at [517, 256] on input "801" at bounding box center [376, 251] width 299 height 23
type input "800"
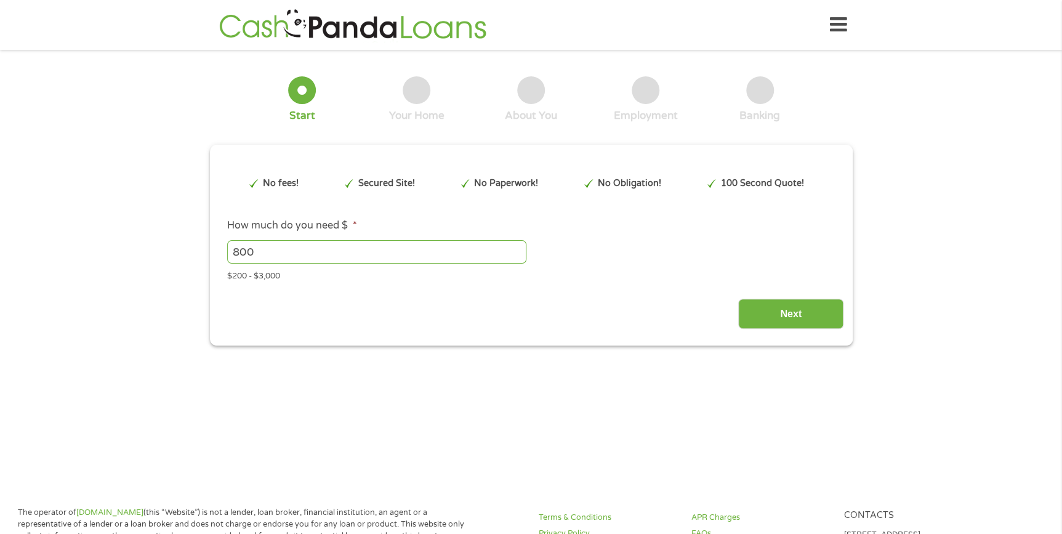
click at [514, 256] on input "800" at bounding box center [376, 251] width 299 height 23
click at [772, 308] on input "Next" at bounding box center [790, 314] width 105 height 30
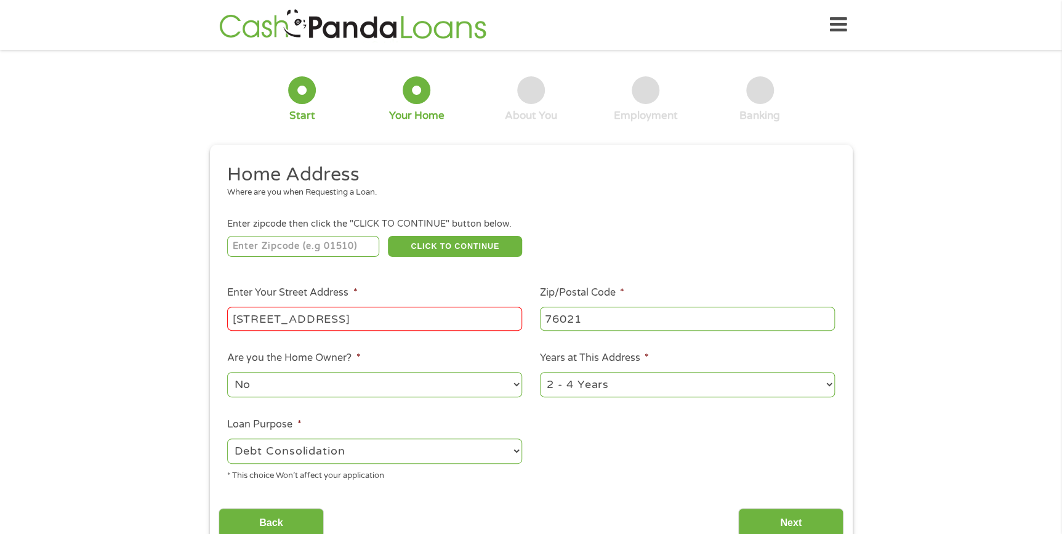
click at [414, 322] on input "[STREET_ADDRESS]" at bounding box center [374, 318] width 295 height 23
click at [788, 525] on input "Next" at bounding box center [790, 523] width 105 height 30
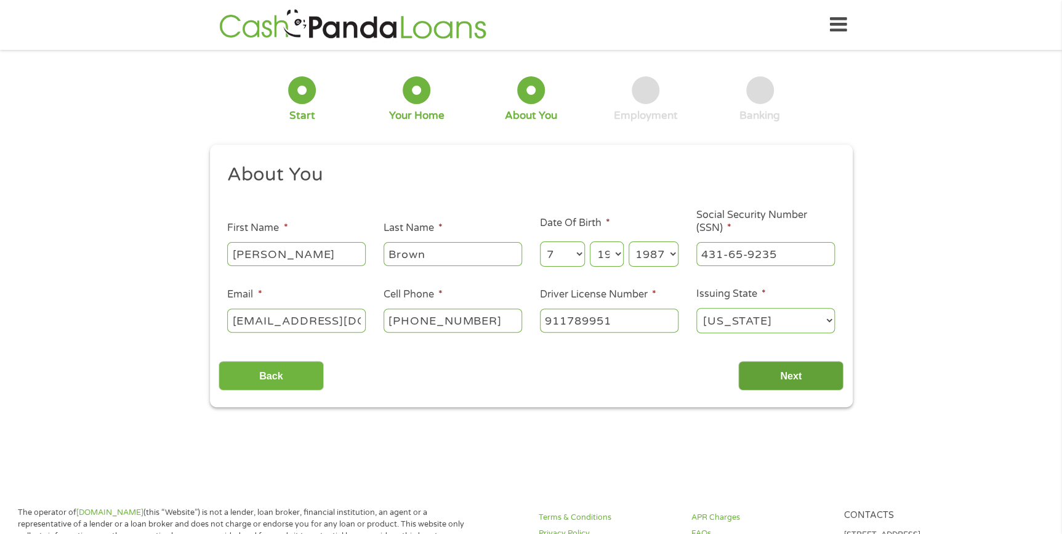
click at [779, 381] on input "Next" at bounding box center [790, 376] width 105 height 30
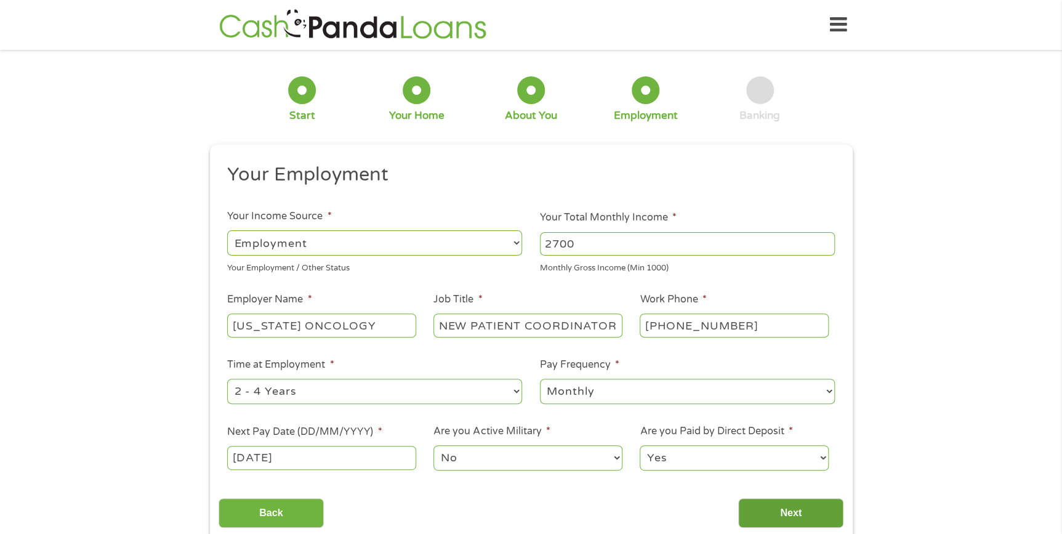
click at [788, 508] on input "Next" at bounding box center [790, 513] width 105 height 30
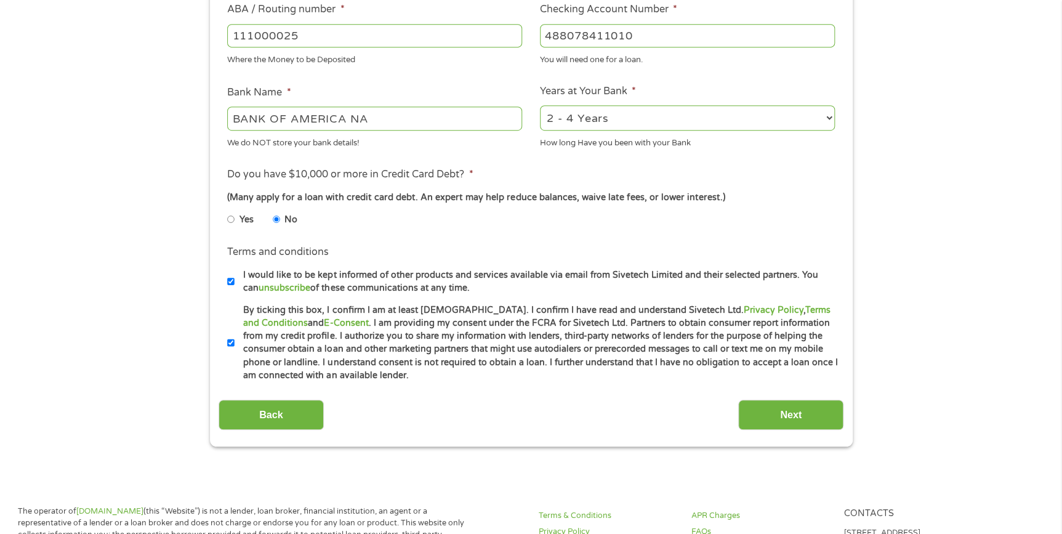
scroll to position [448, 0]
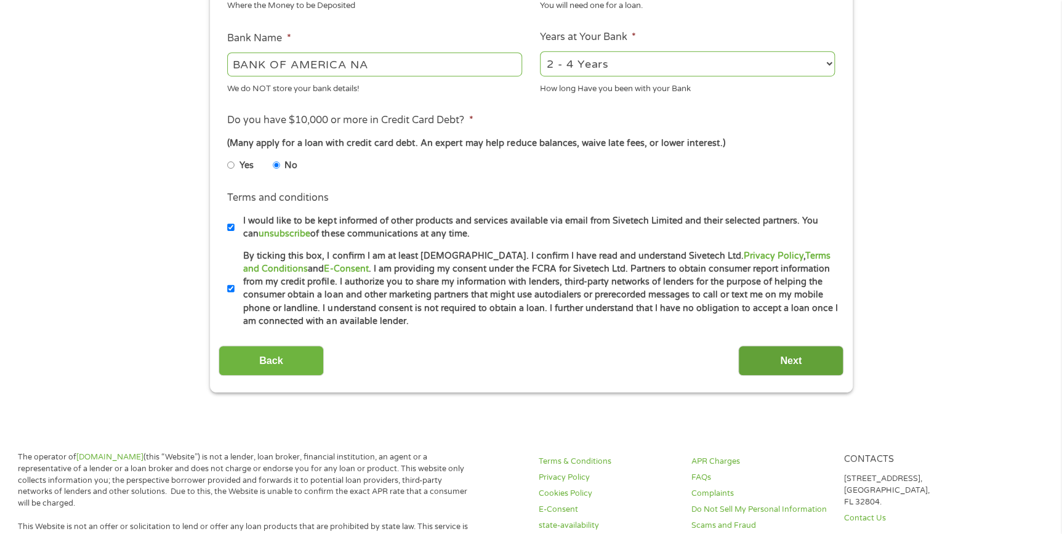
click at [789, 353] on input "Next" at bounding box center [790, 360] width 105 height 30
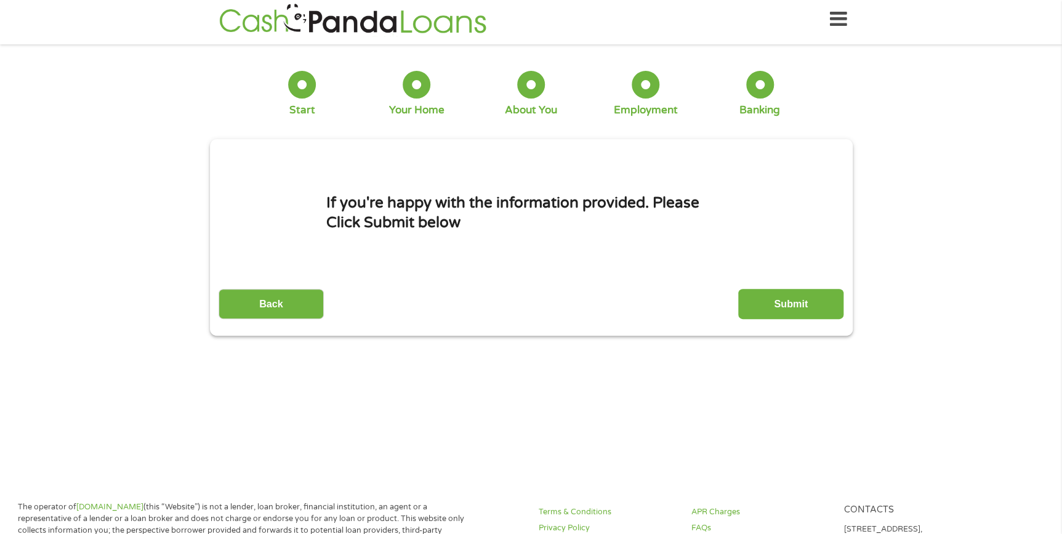
scroll to position [0, 0]
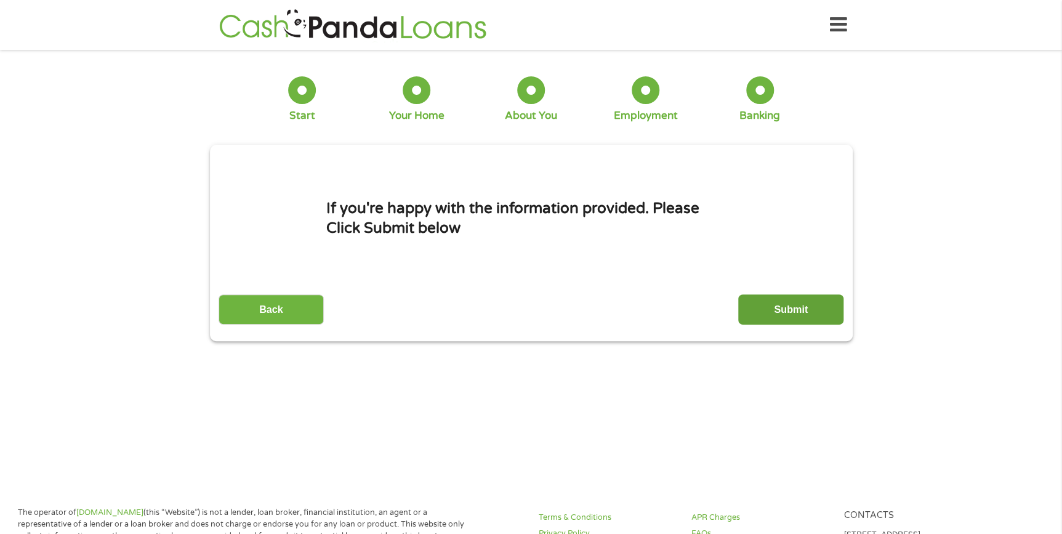
click at [794, 307] on input "Submit" at bounding box center [790, 309] width 105 height 30
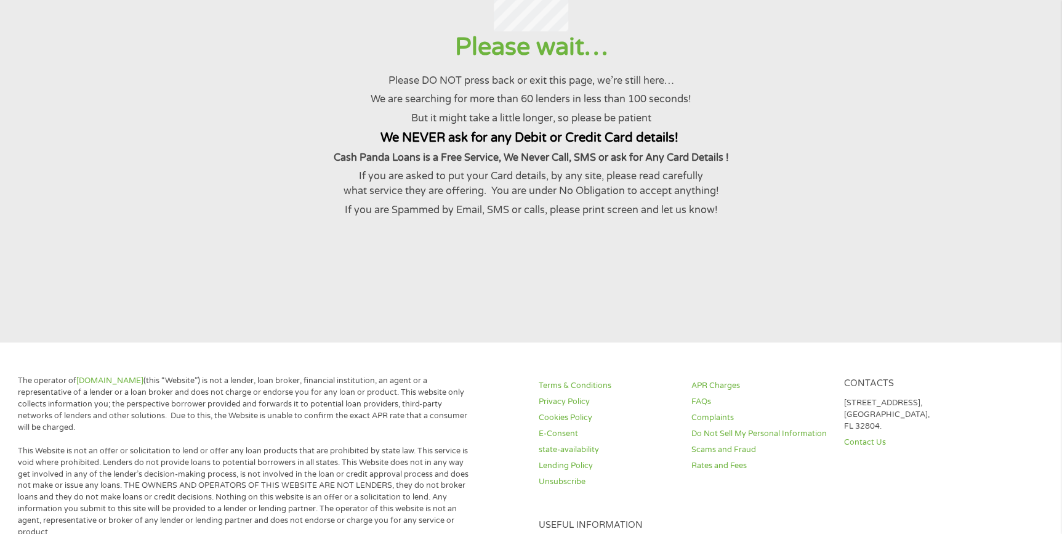
scroll to position [55, 0]
